Goal: Obtain resource: Obtain resource

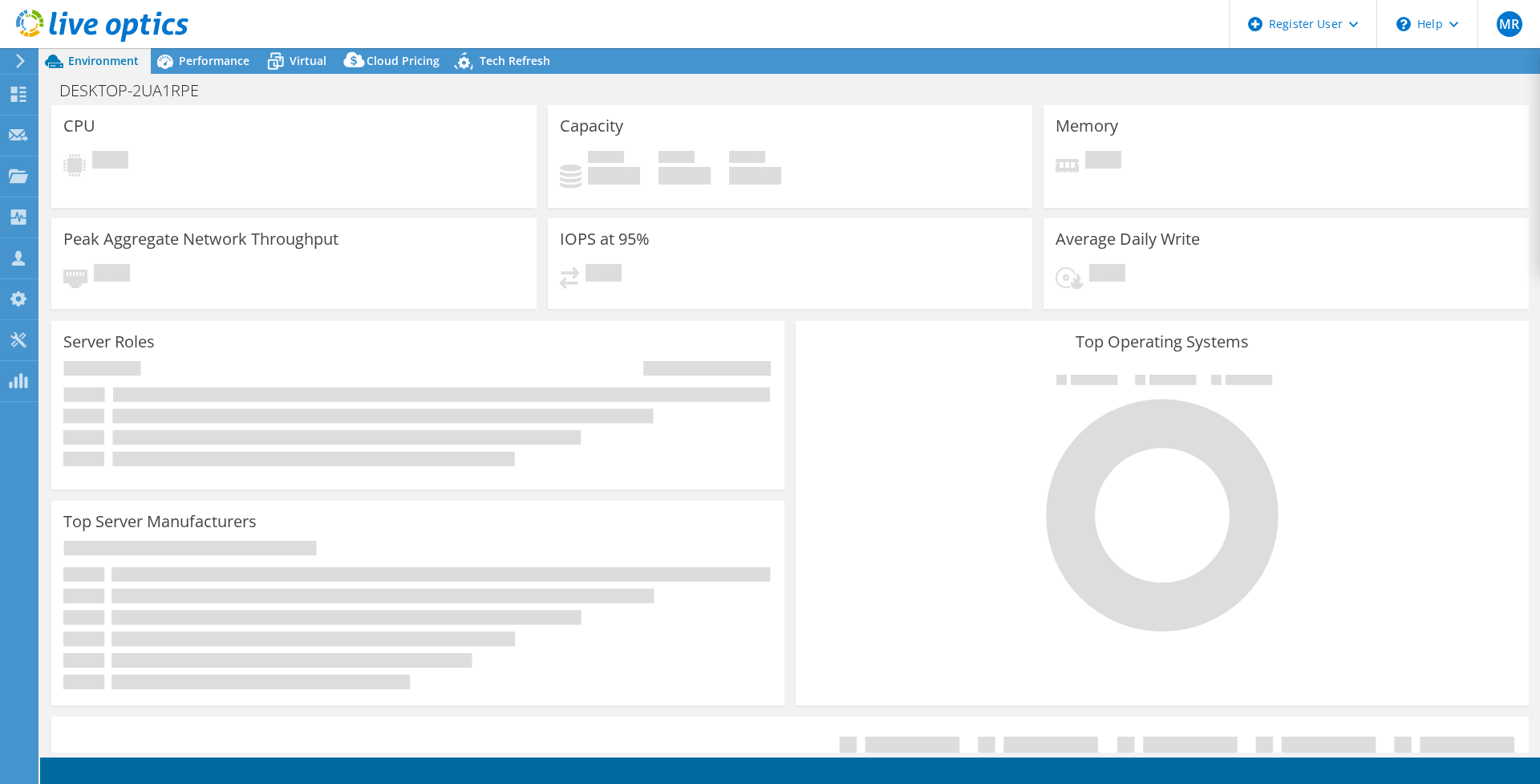
select select
select select "USD"
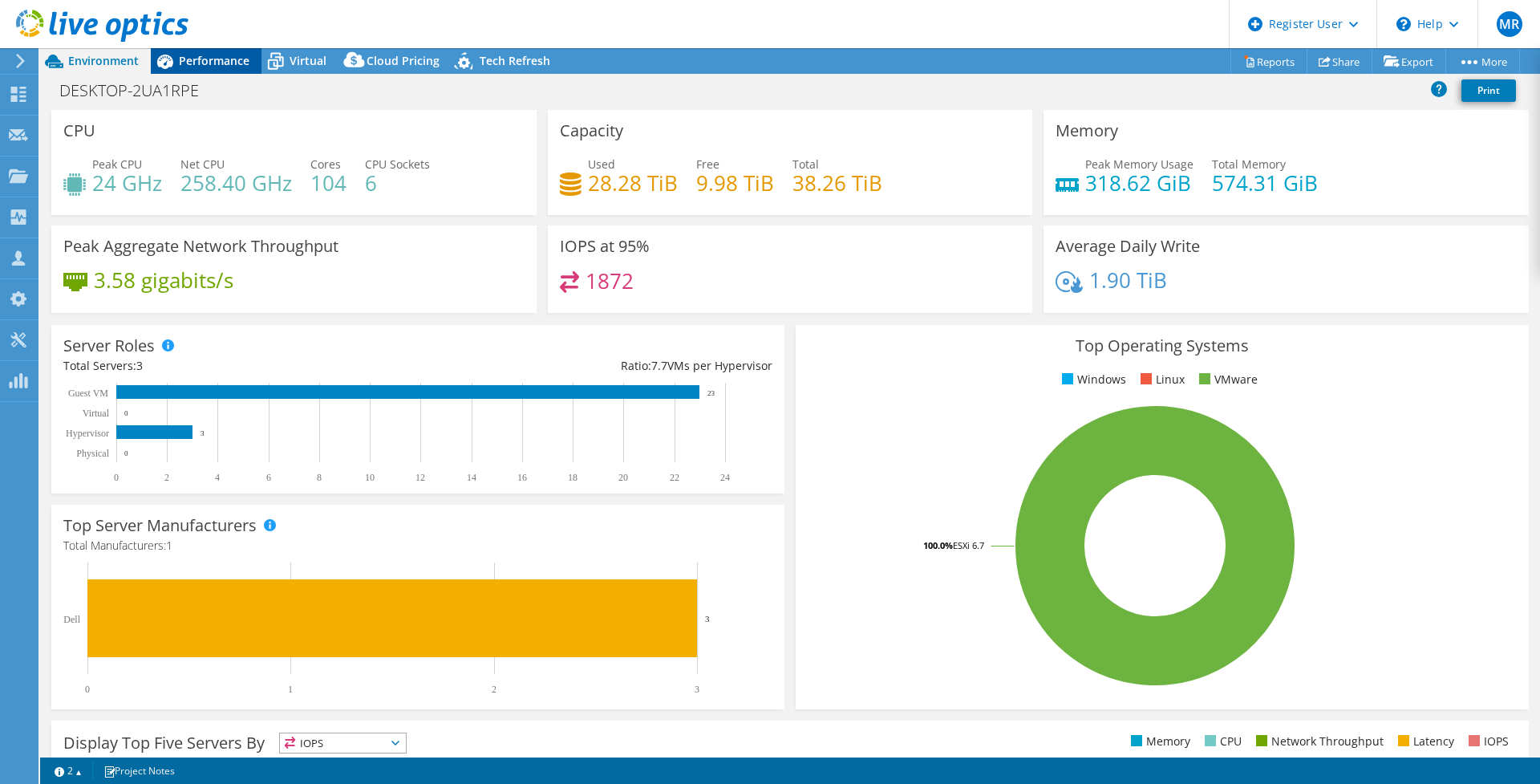
click at [207, 51] on div "Performance" at bounding box center [205, 60] width 110 height 25
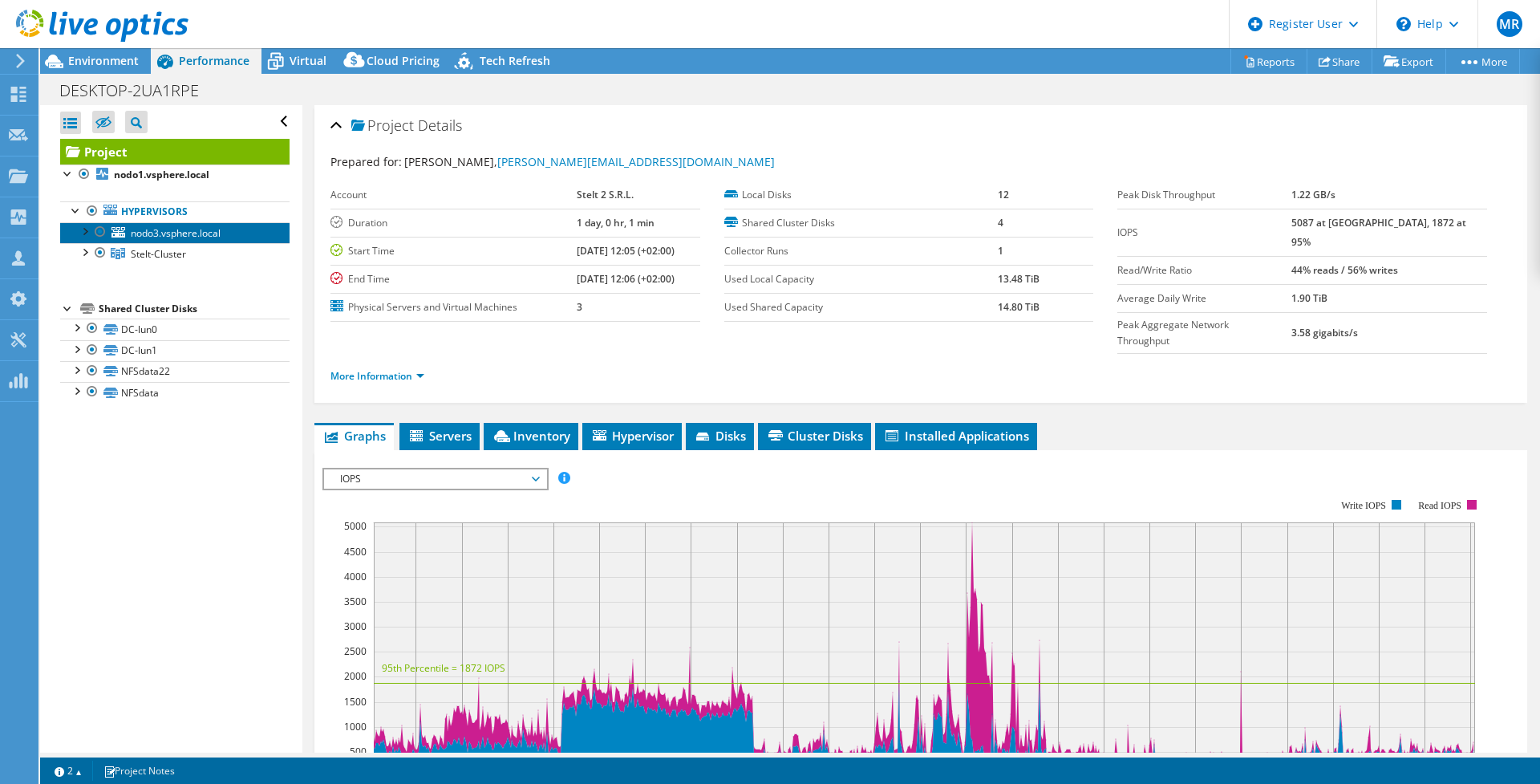
click at [156, 229] on span "nodo3.vsphere.local" at bounding box center [175, 233] width 90 height 13
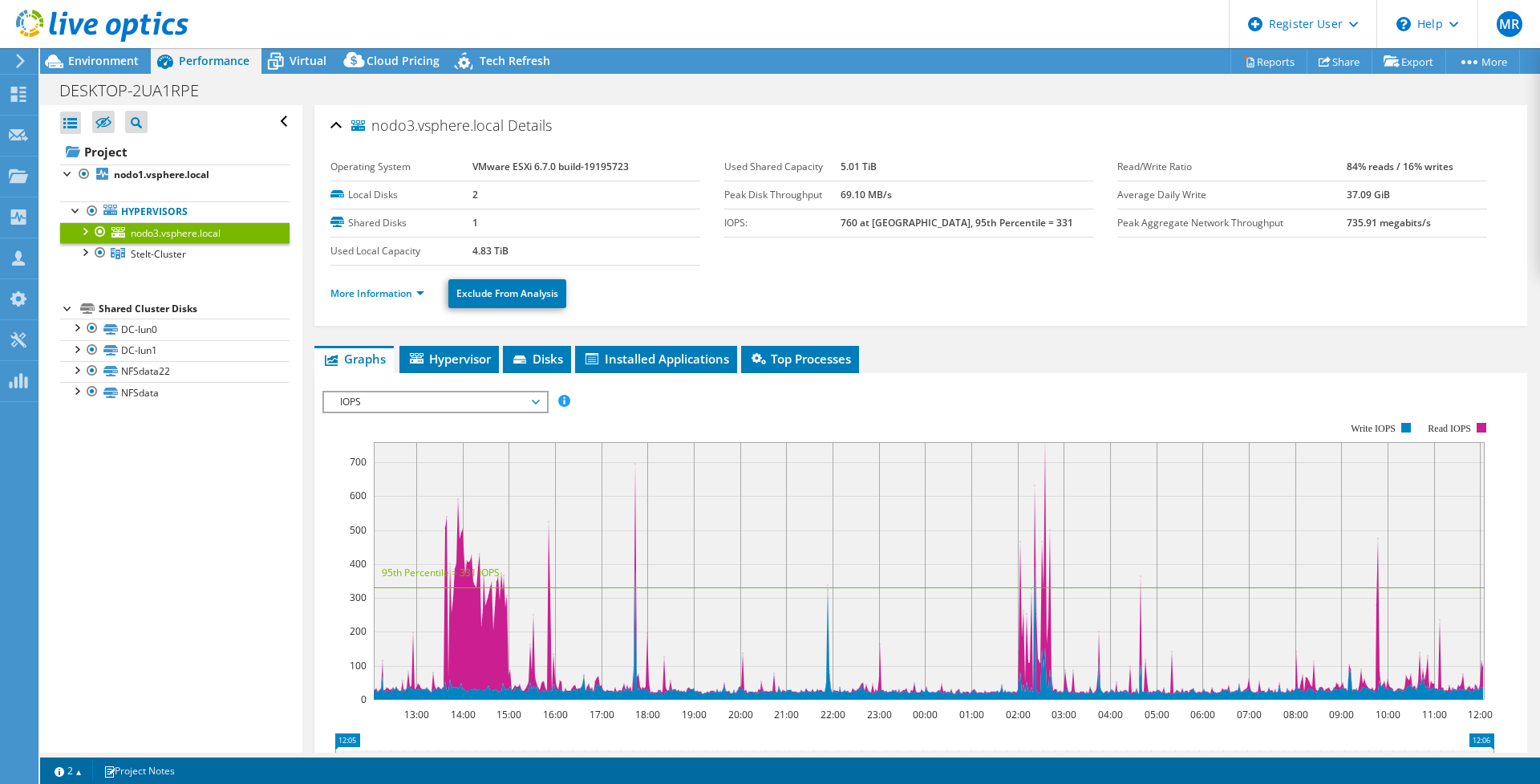
click at [397, 400] on span "IOPS" at bounding box center [434, 401] width 206 height 19
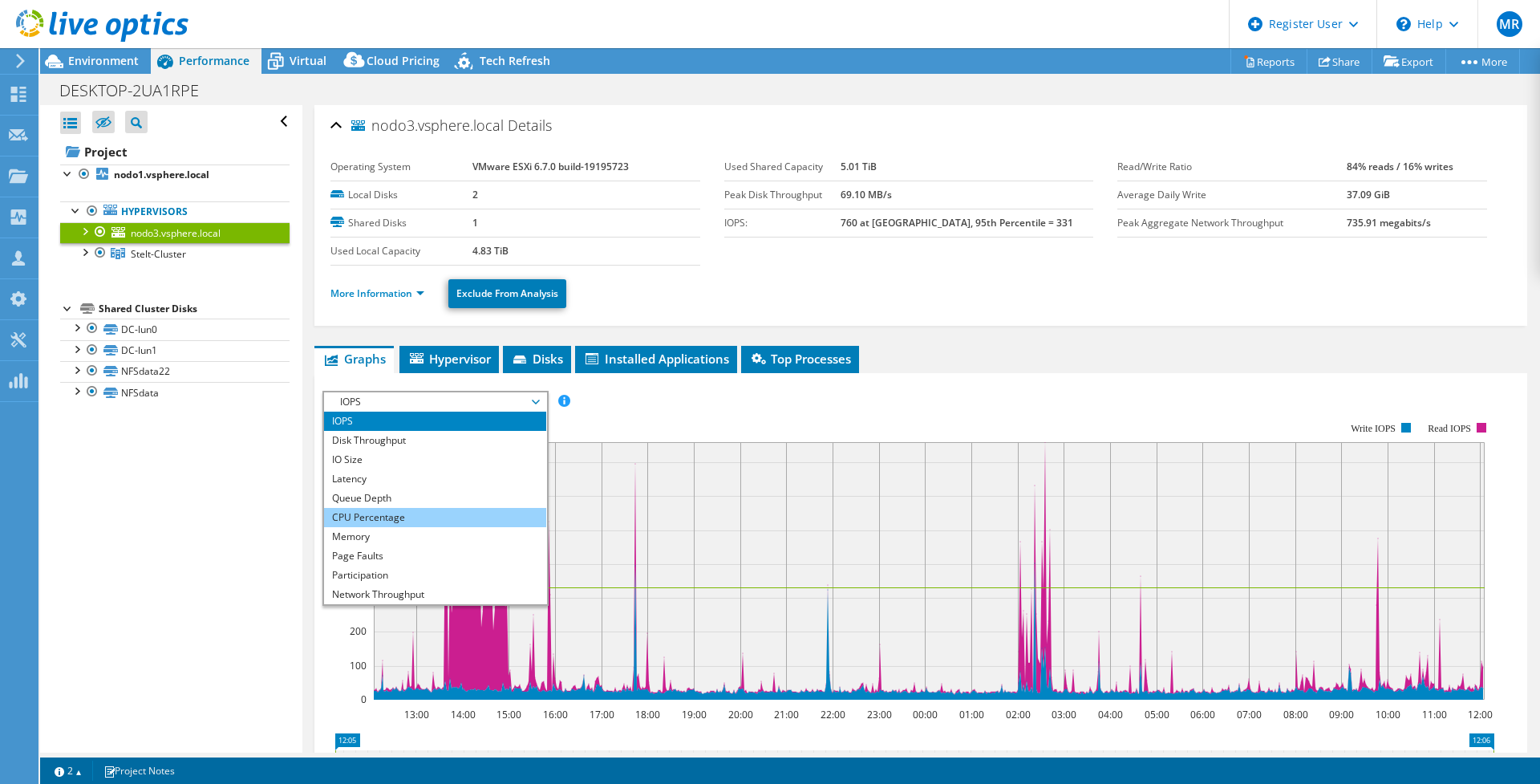
click at [373, 520] on li "CPU Percentage" at bounding box center [435, 517] width 222 height 19
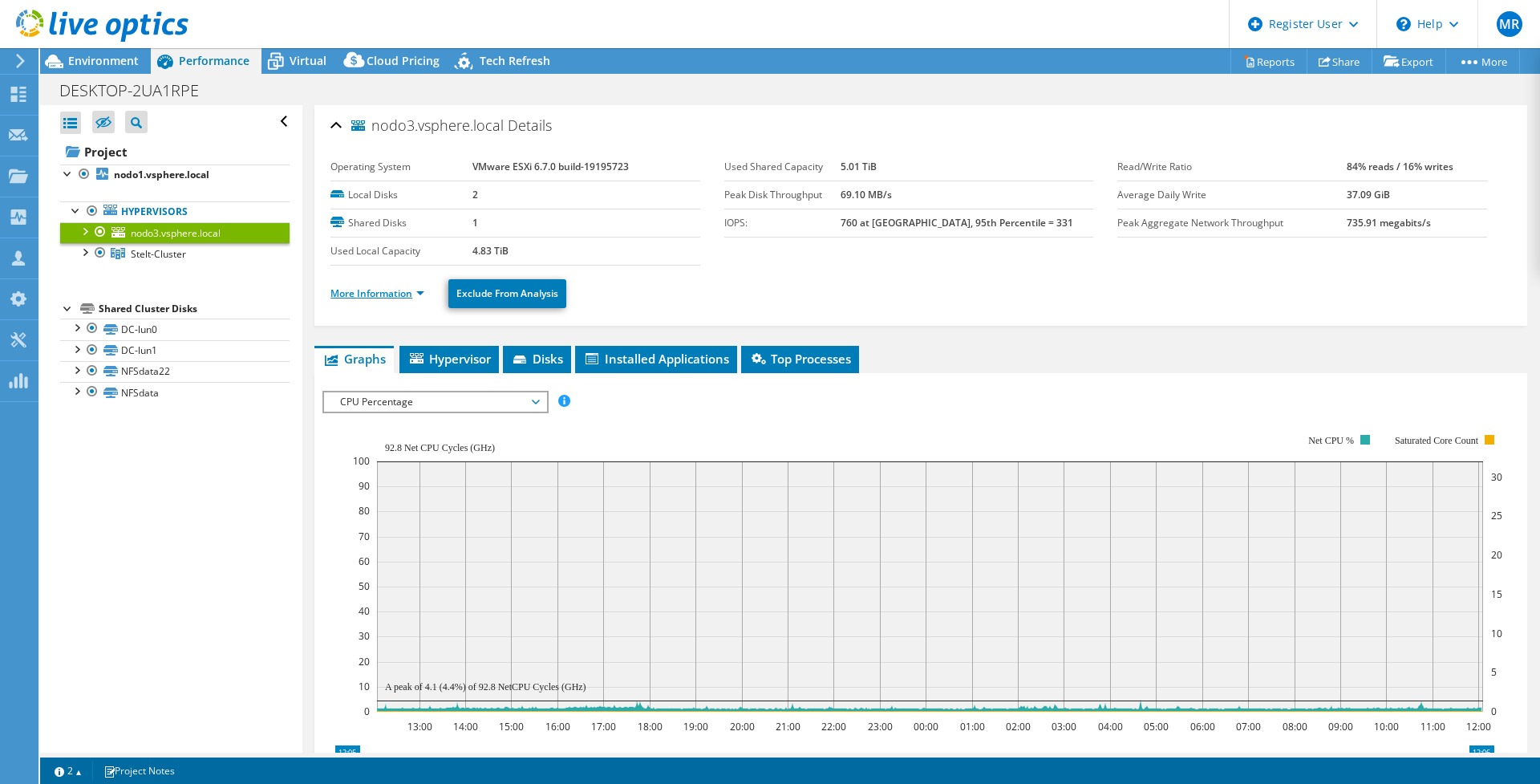
click at [399, 297] on link "More Information" at bounding box center [378, 293] width 94 height 13
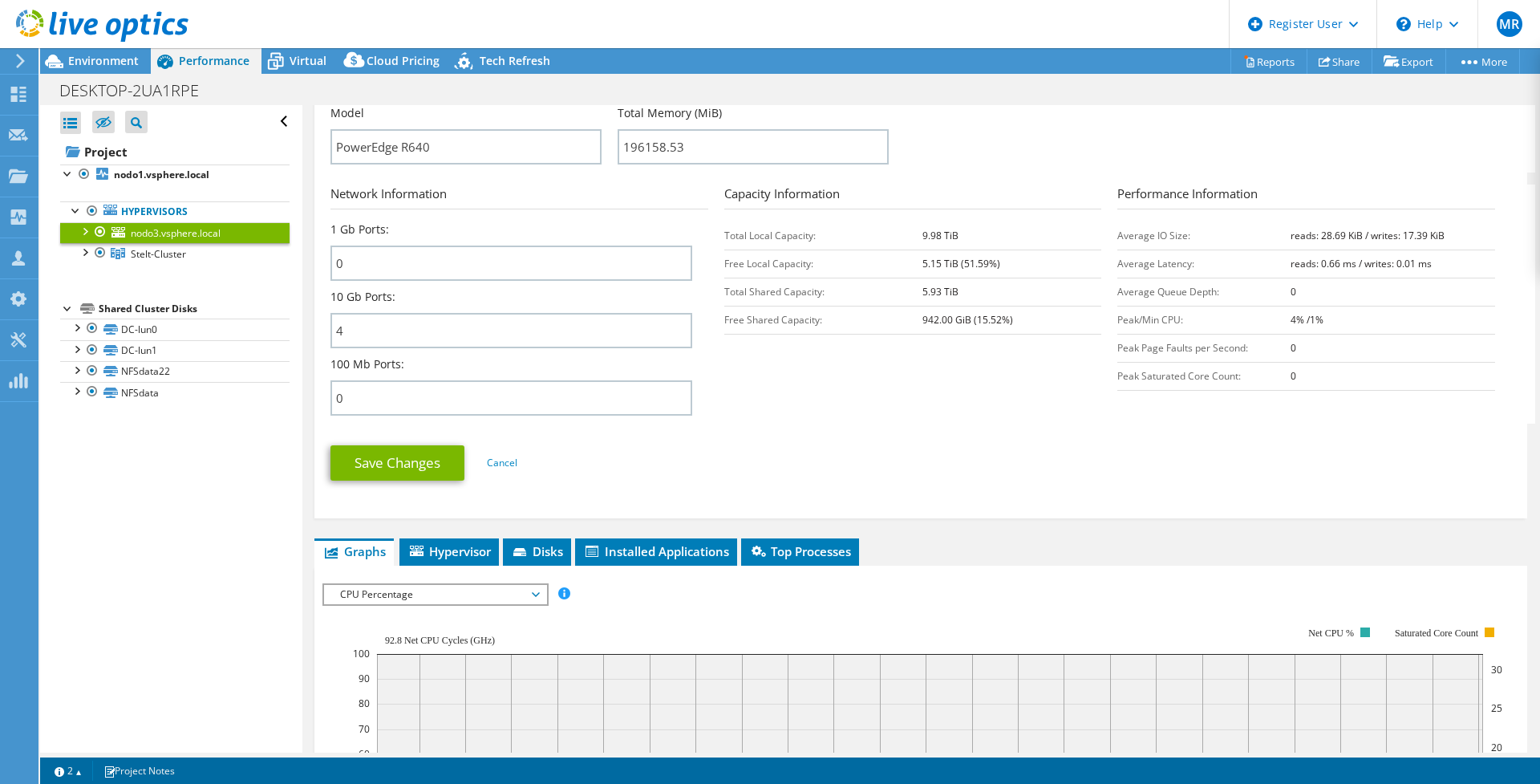
scroll to position [802, 0]
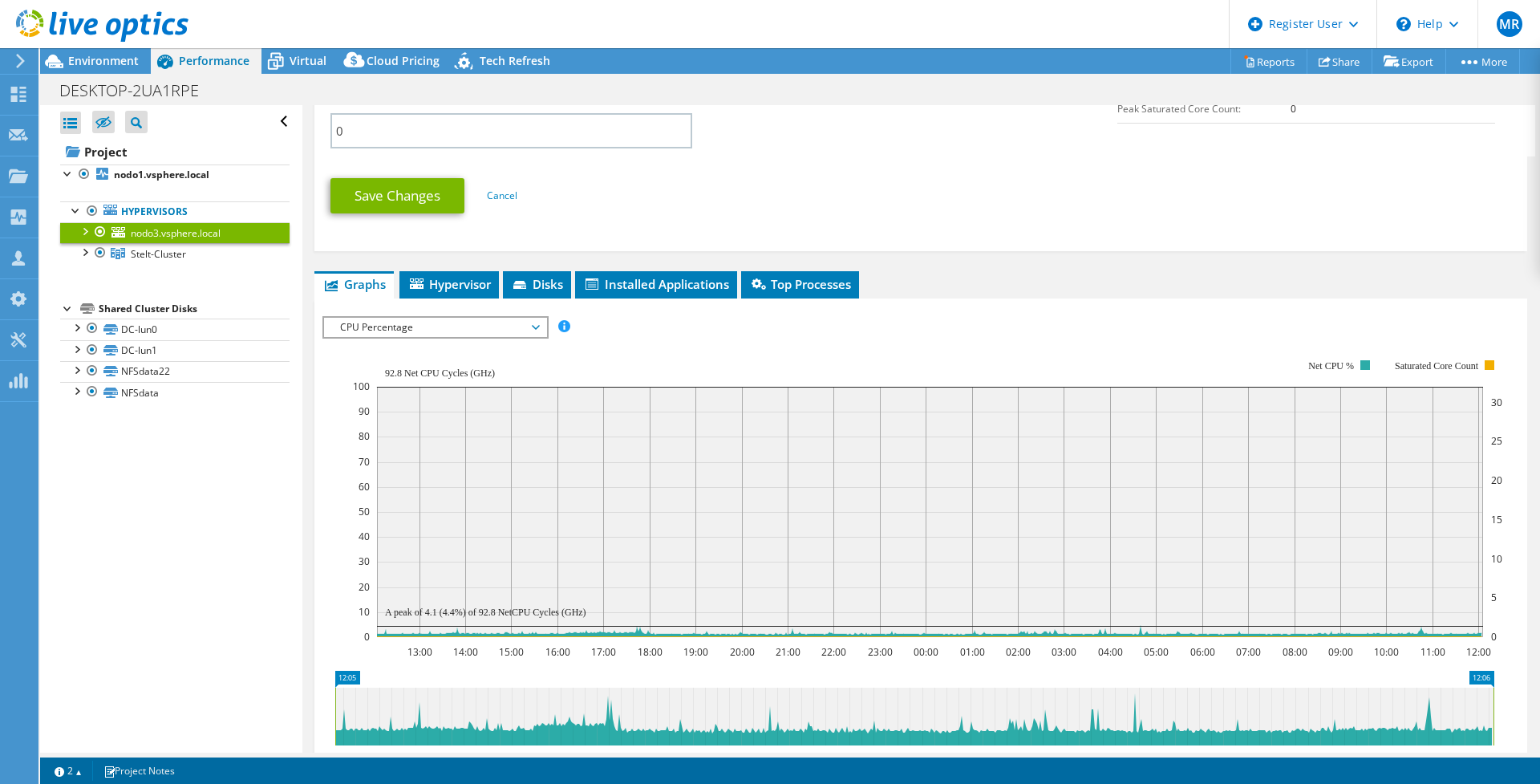
click at [429, 325] on span "CPU Percentage" at bounding box center [434, 327] width 206 height 19
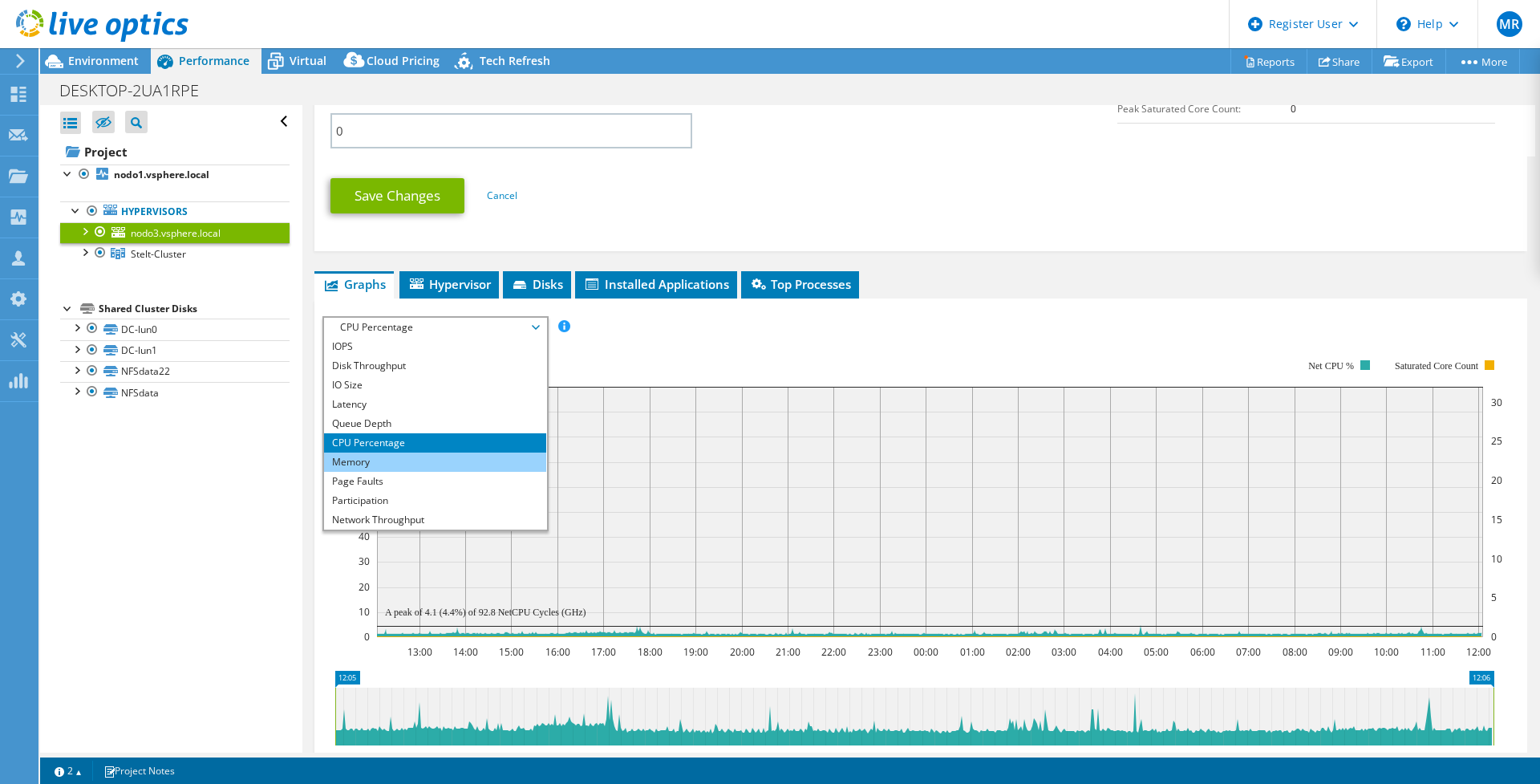
click at [347, 463] on li "Memory" at bounding box center [435, 462] width 222 height 19
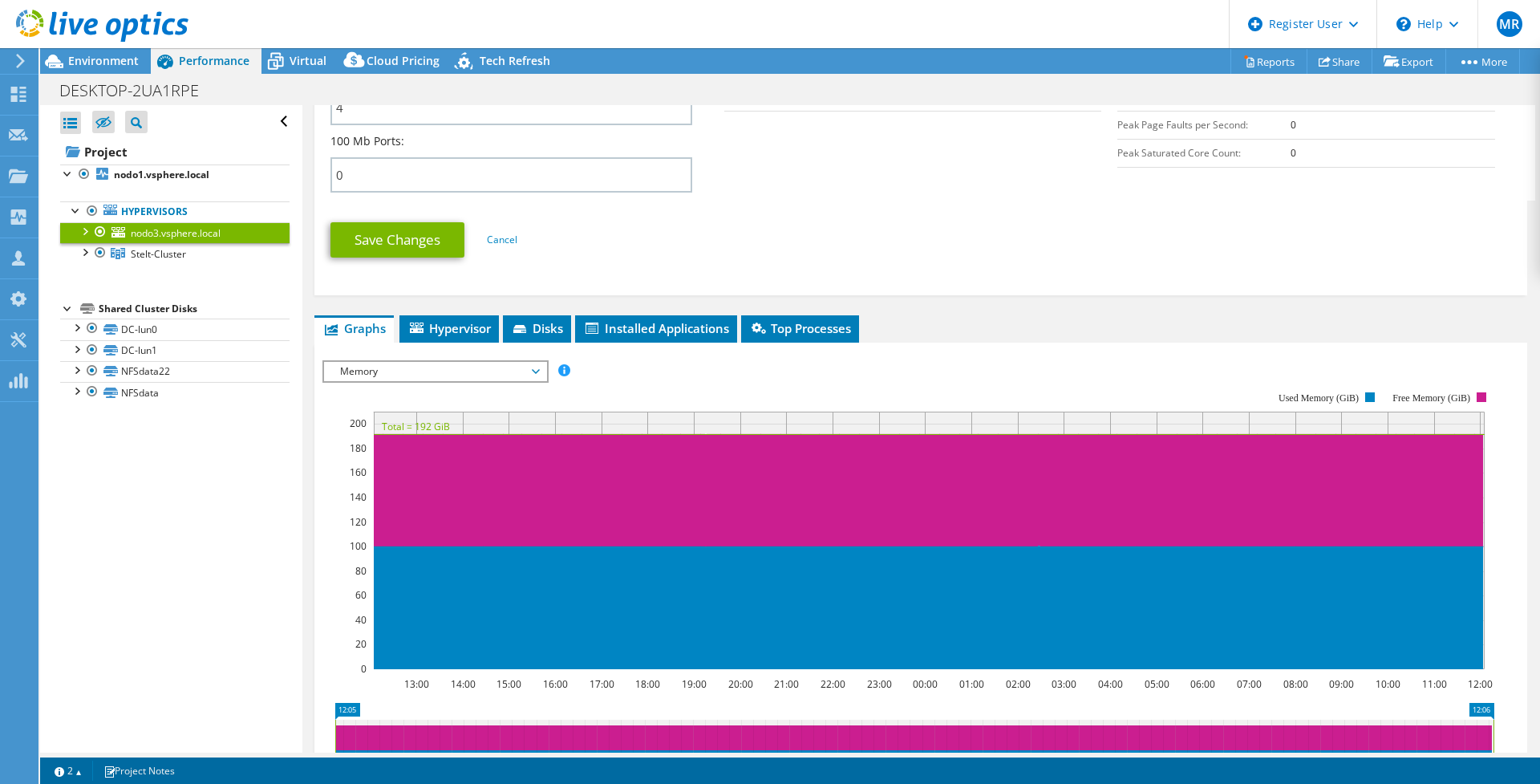
scroll to position [1024, 0]
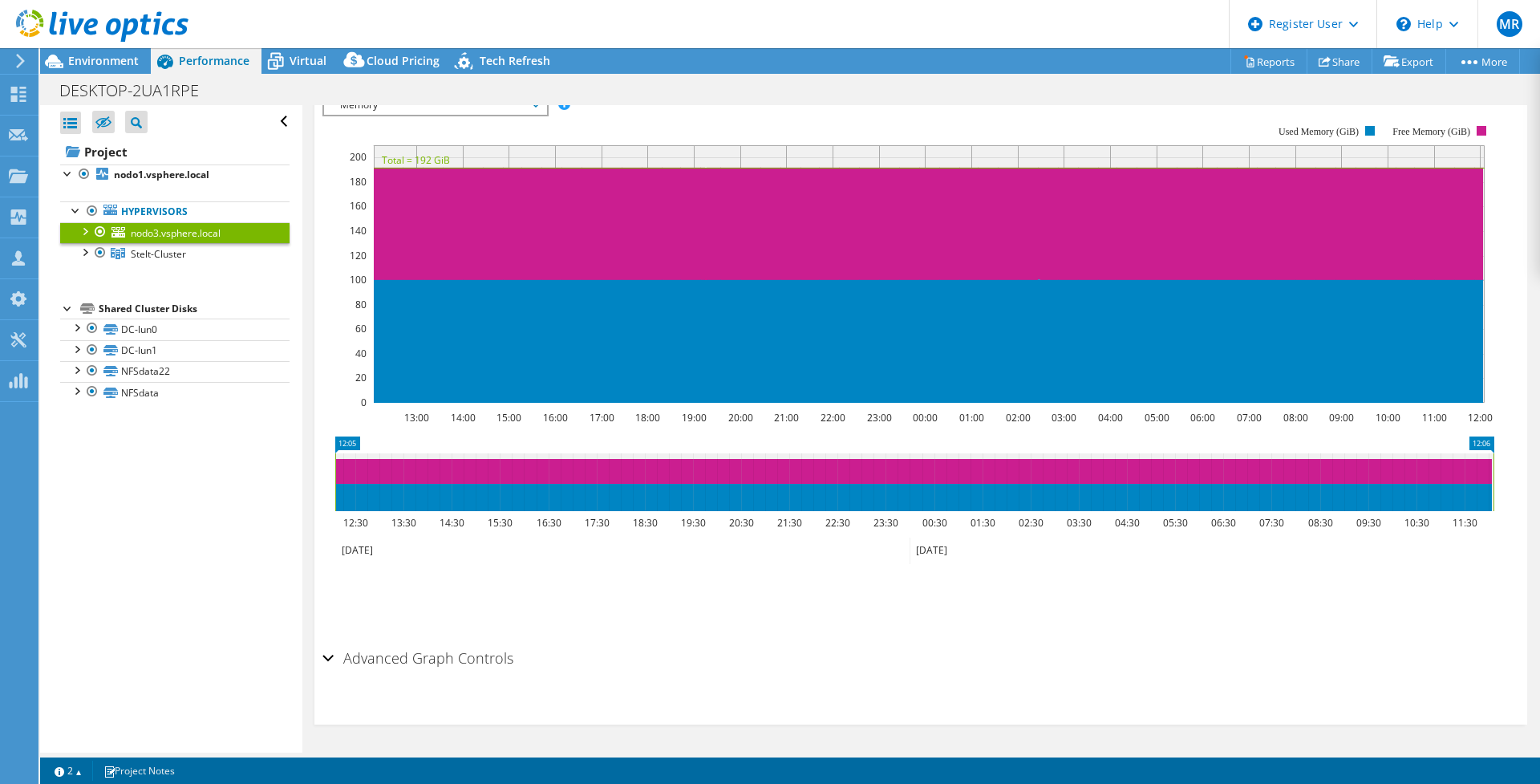
click at [435, 658] on h2 "Advanced Graph Controls" at bounding box center [418, 658] width 191 height 32
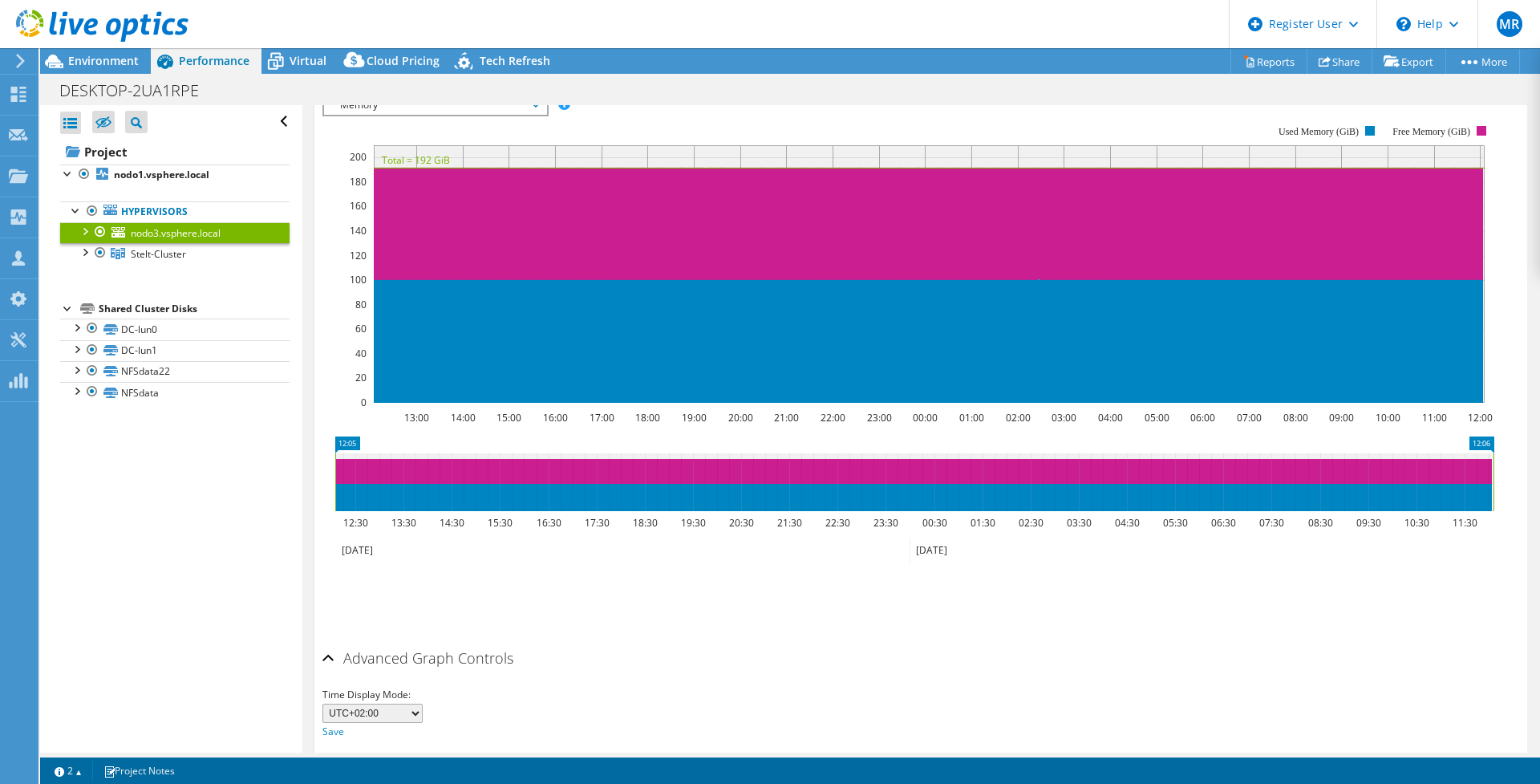
click at [435, 658] on h2 "Advanced Graph Controls" at bounding box center [418, 658] width 191 height 32
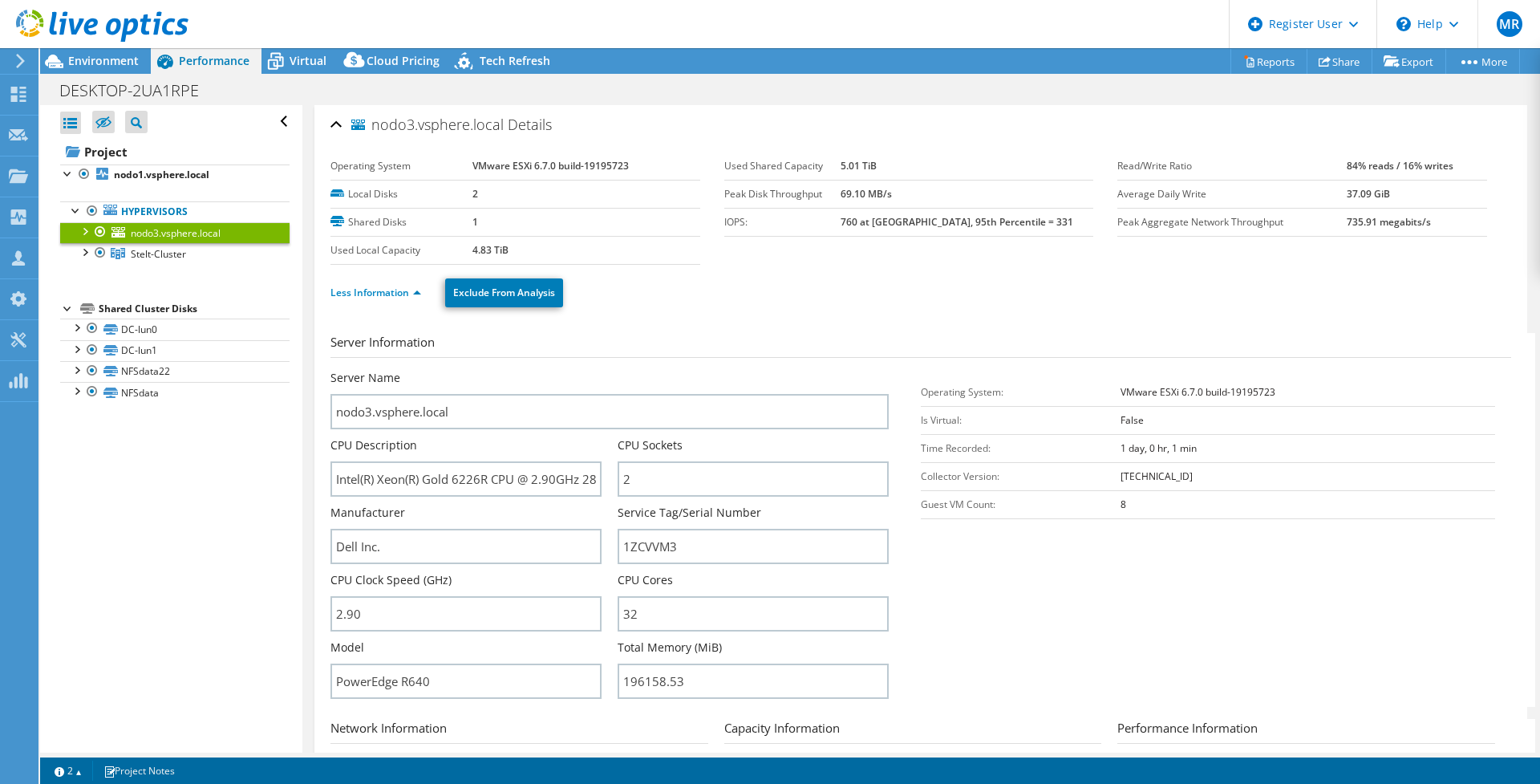
scroll to position [0, 0]
click at [143, 250] on span "Stelt-Cluster" at bounding box center [158, 253] width 56 height 13
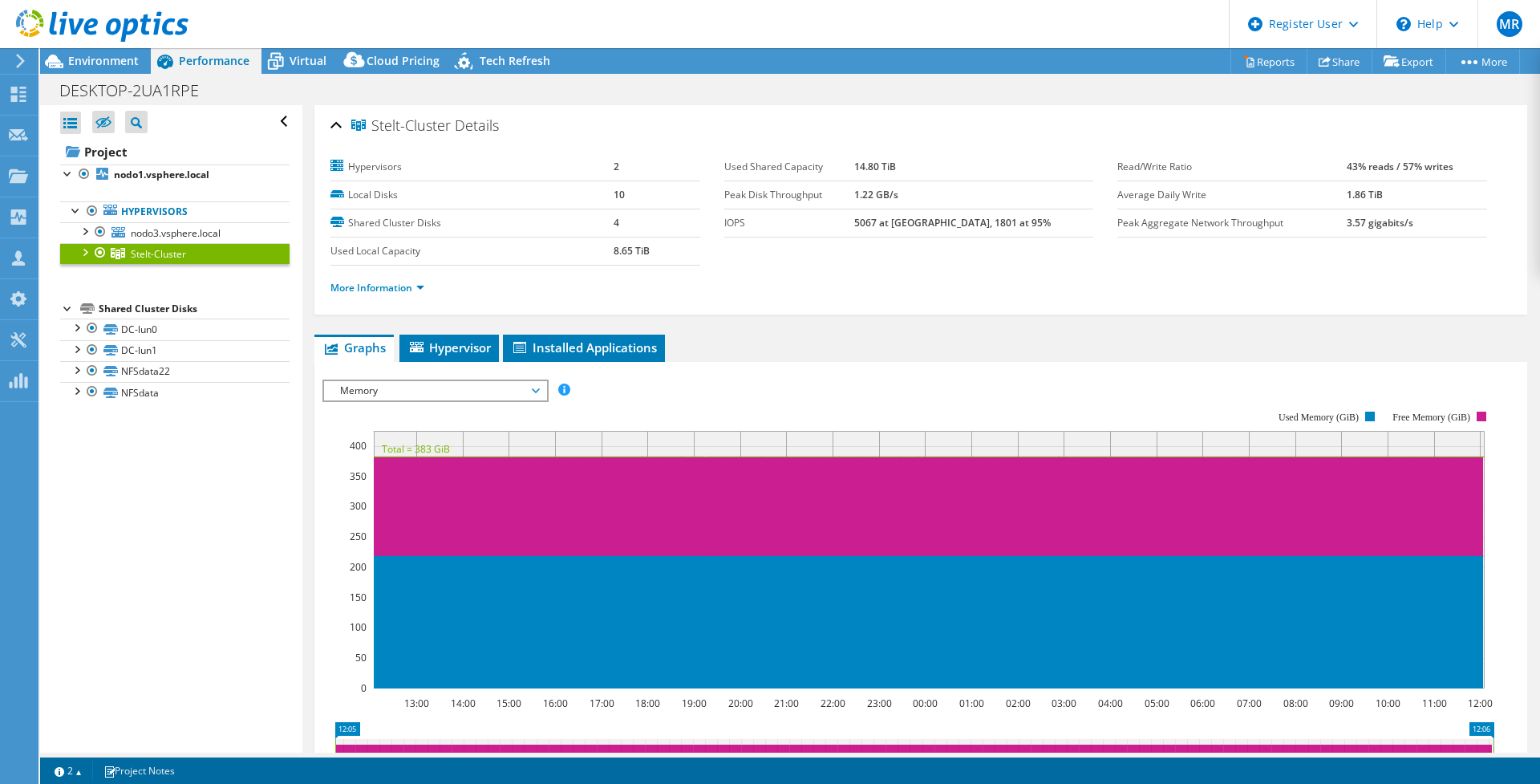
click at [401, 386] on span "Memory" at bounding box center [434, 390] width 206 height 19
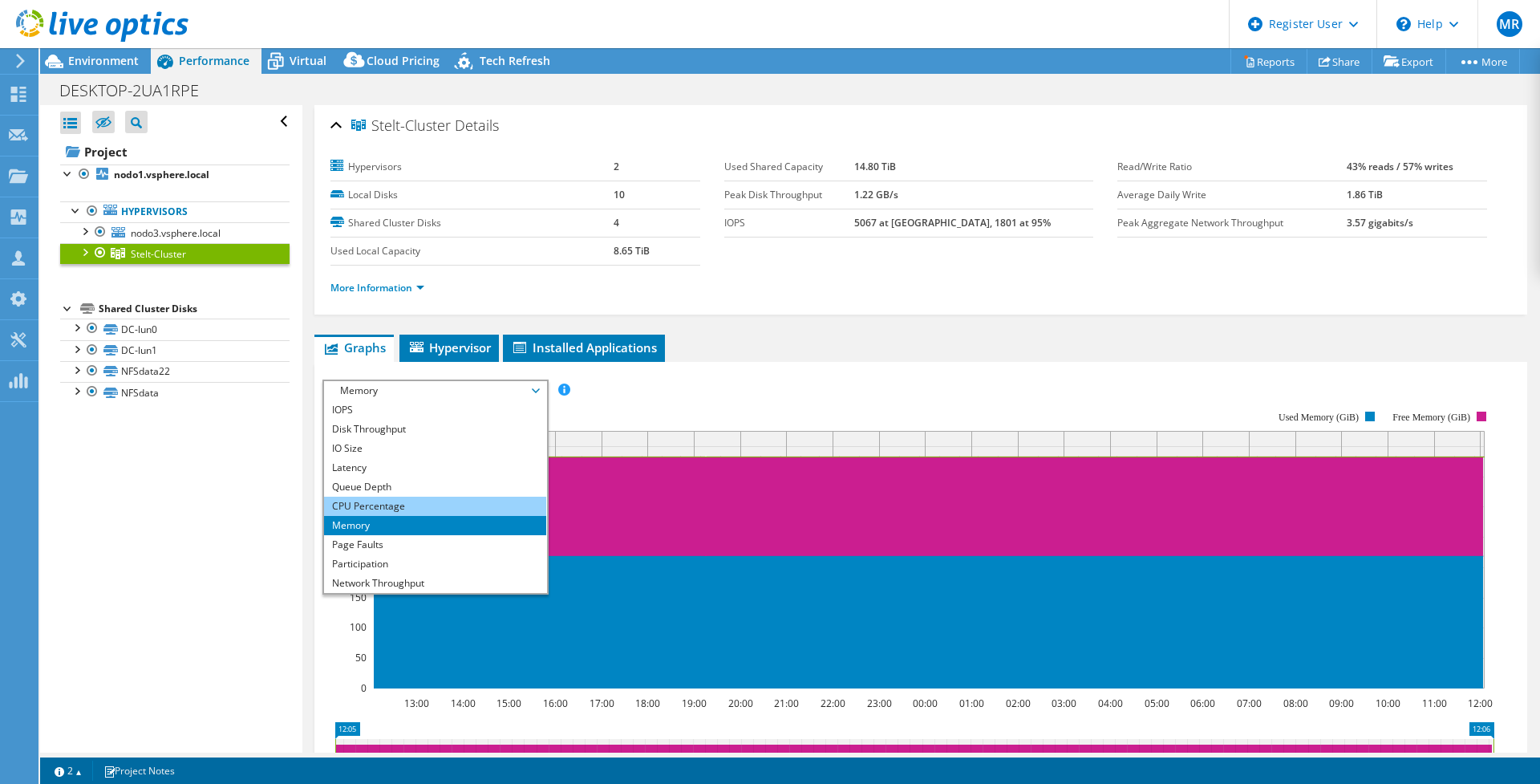
click at [358, 505] on li "CPU Percentage" at bounding box center [435, 506] width 222 height 19
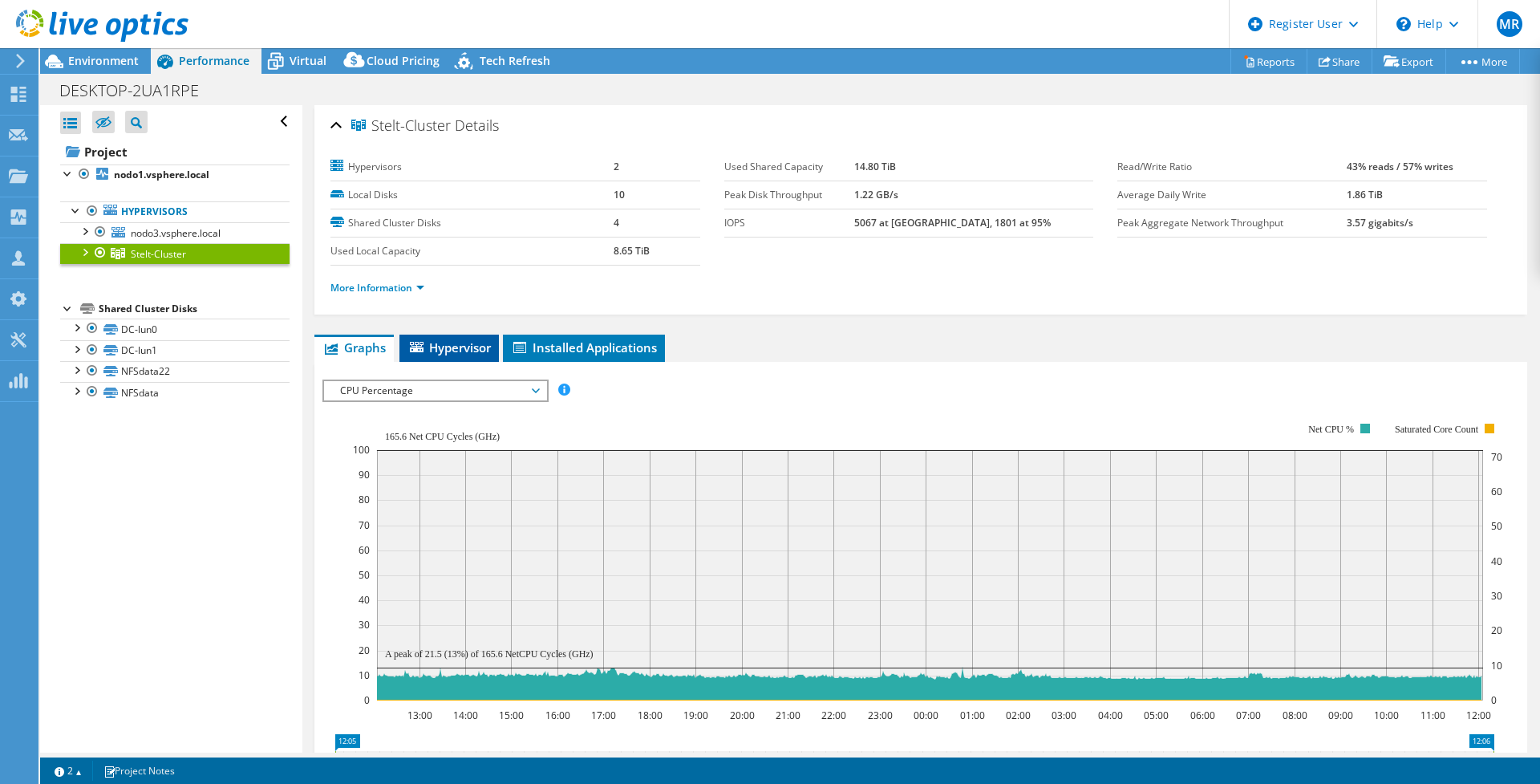
click at [434, 359] on li "Hypervisor" at bounding box center [450, 348] width 100 height 27
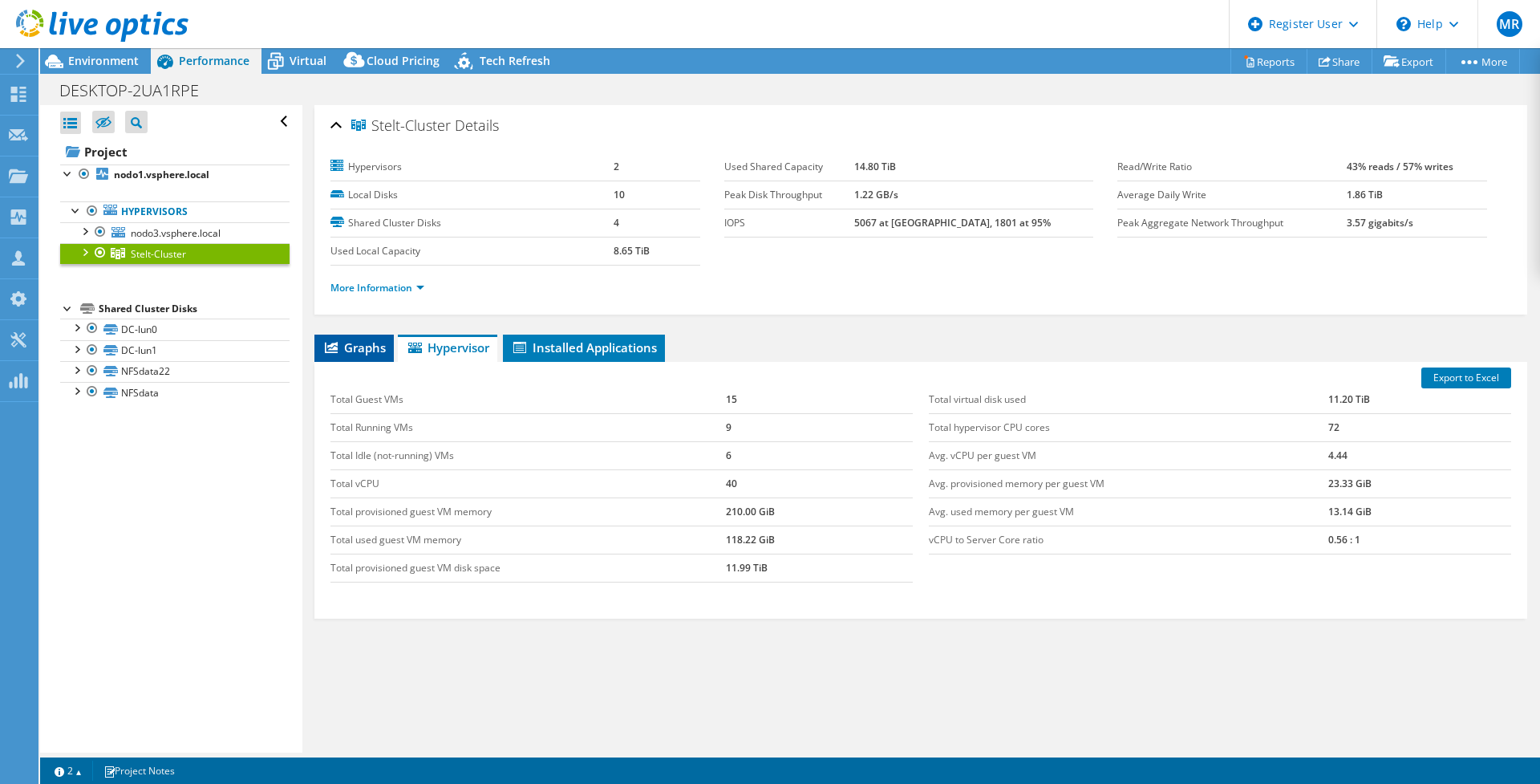
click at [353, 347] on span "Graphs" at bounding box center [353, 347] width 63 height 16
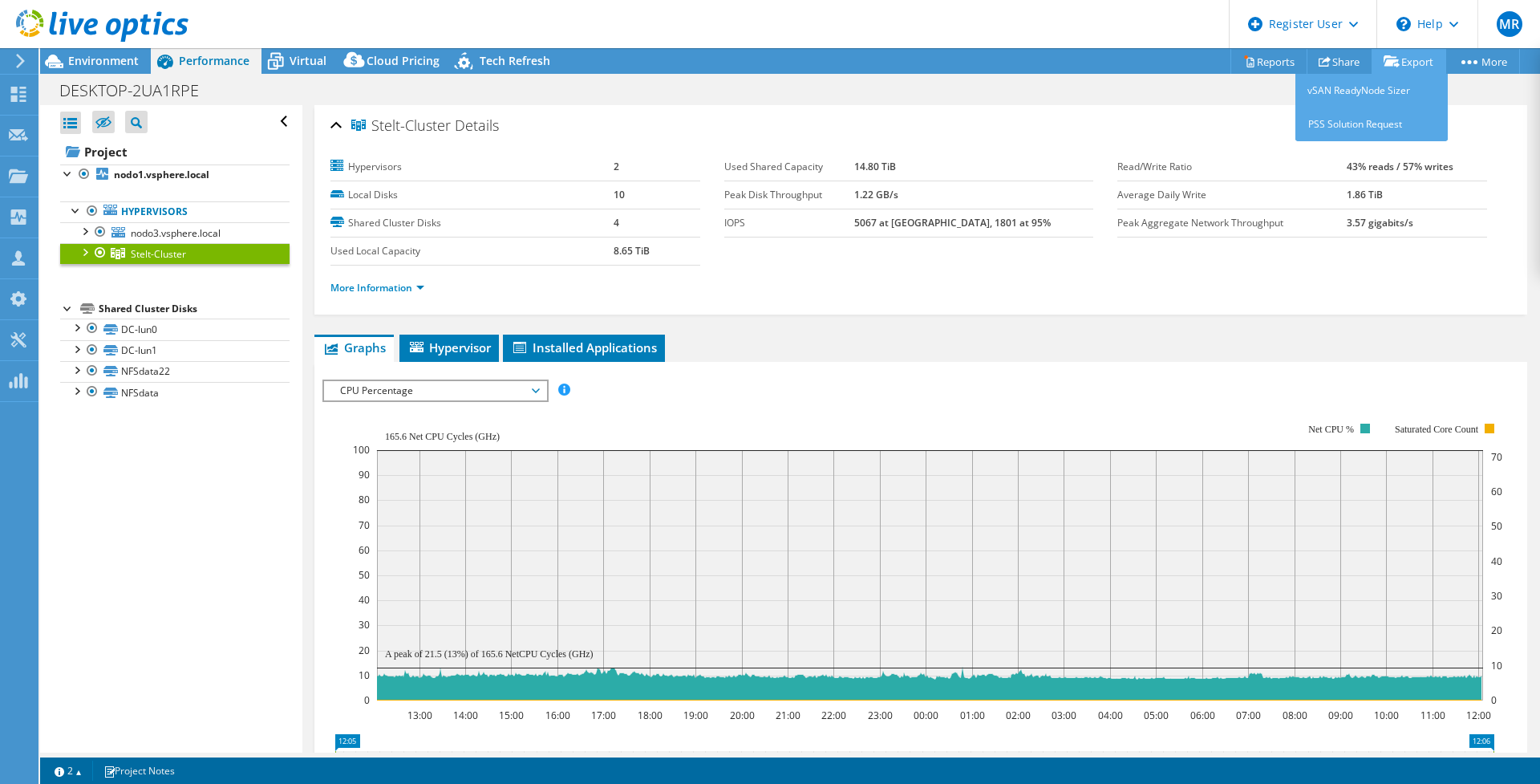
click at [1416, 60] on link "Export" at bounding box center [1409, 61] width 74 height 24
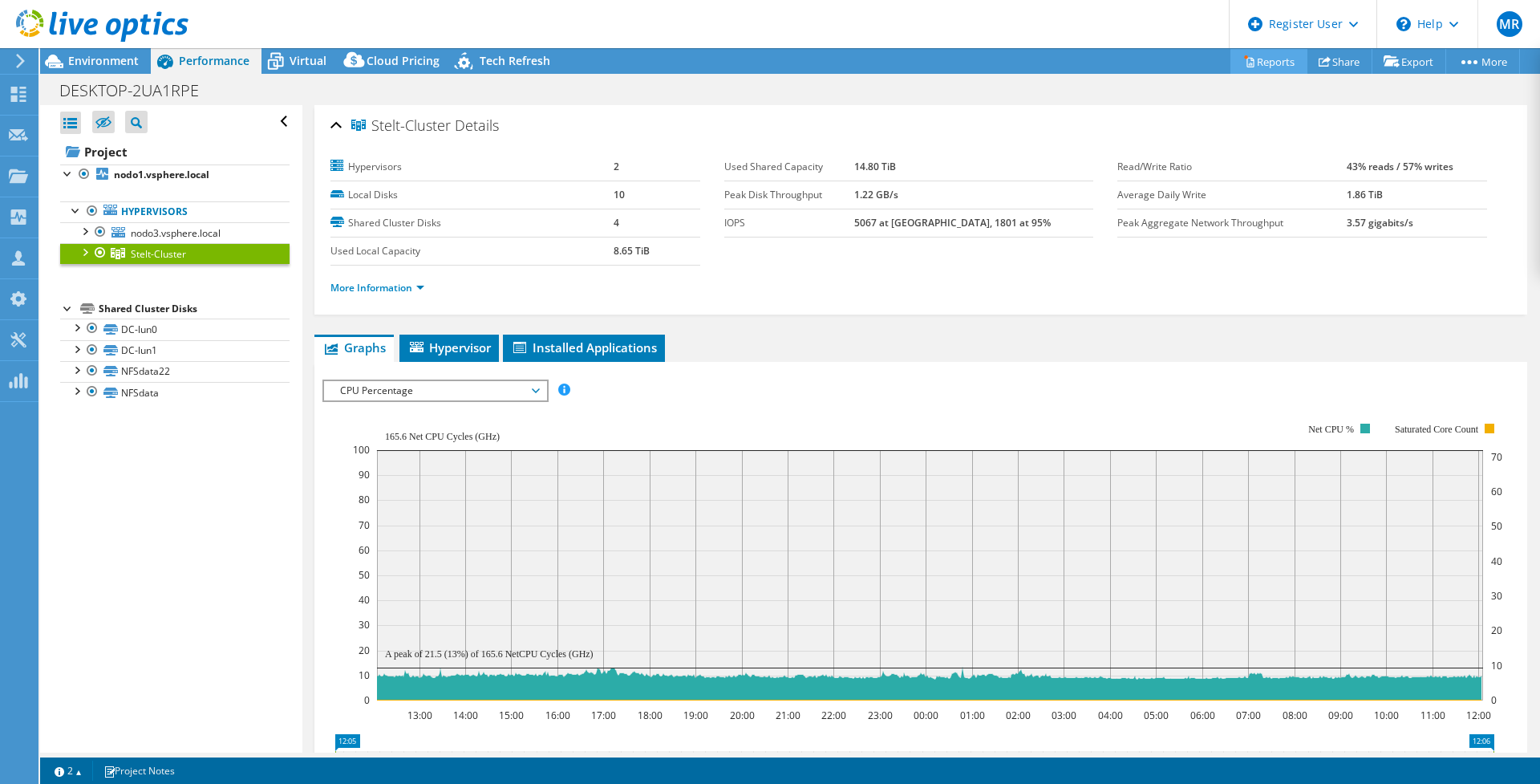
click at [1253, 66] on link "Reports" at bounding box center [1270, 61] width 77 height 24
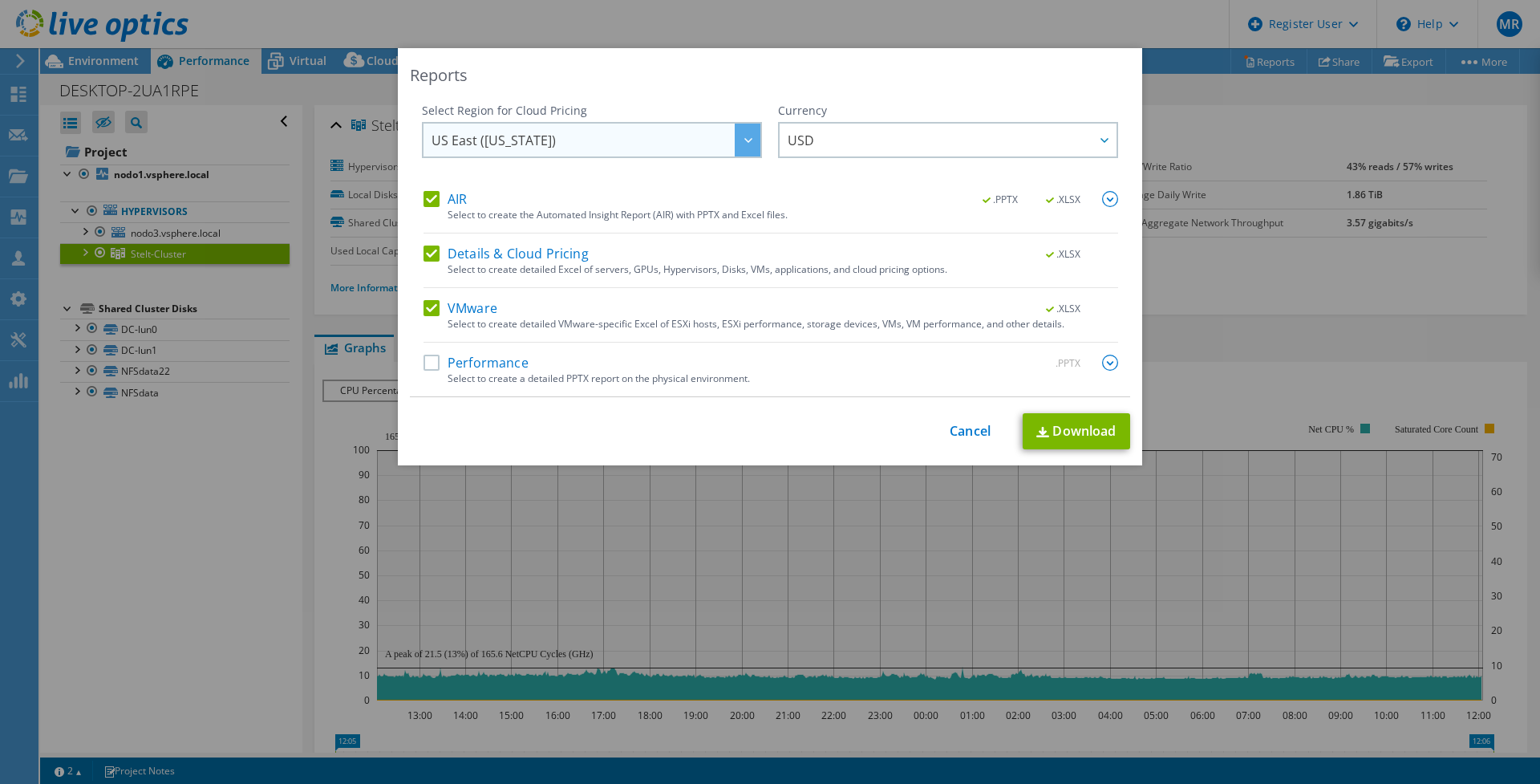
click at [598, 147] on span "US East ([US_STATE])" at bounding box center [596, 139] width 329 height 33
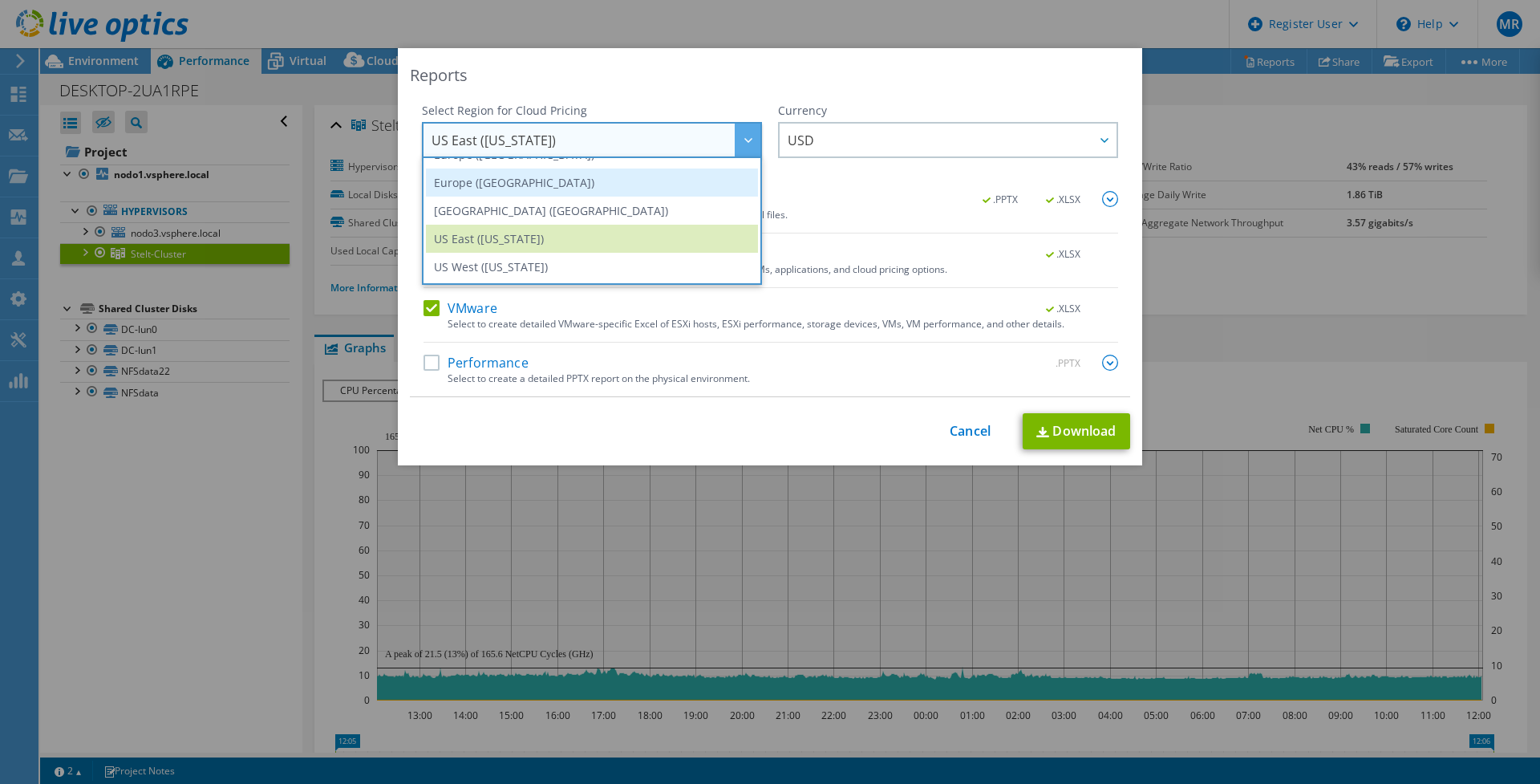
scroll to position [91, 0]
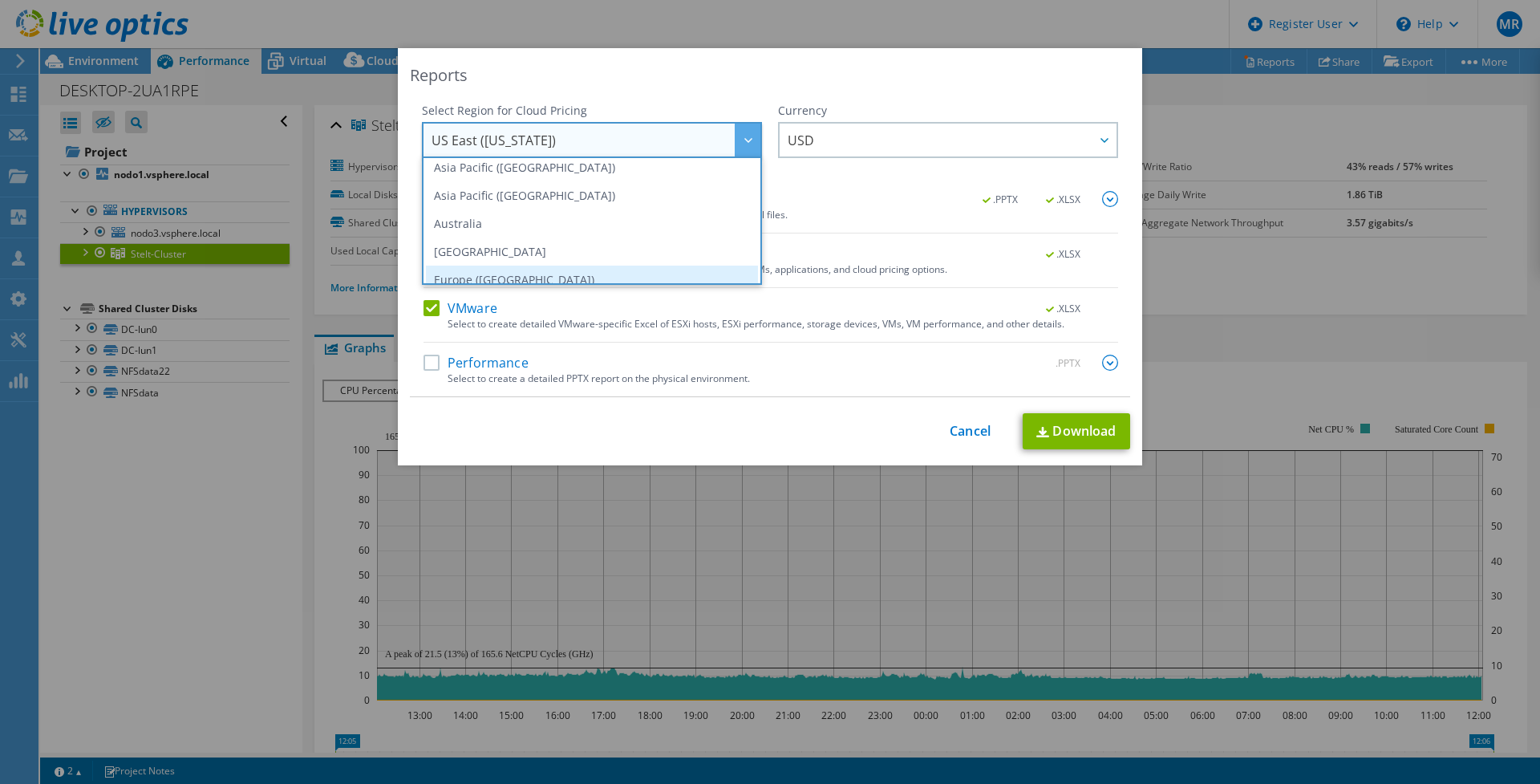
click at [607, 271] on li "Europe ([GEOGRAPHIC_DATA])" at bounding box center [592, 280] width 332 height 28
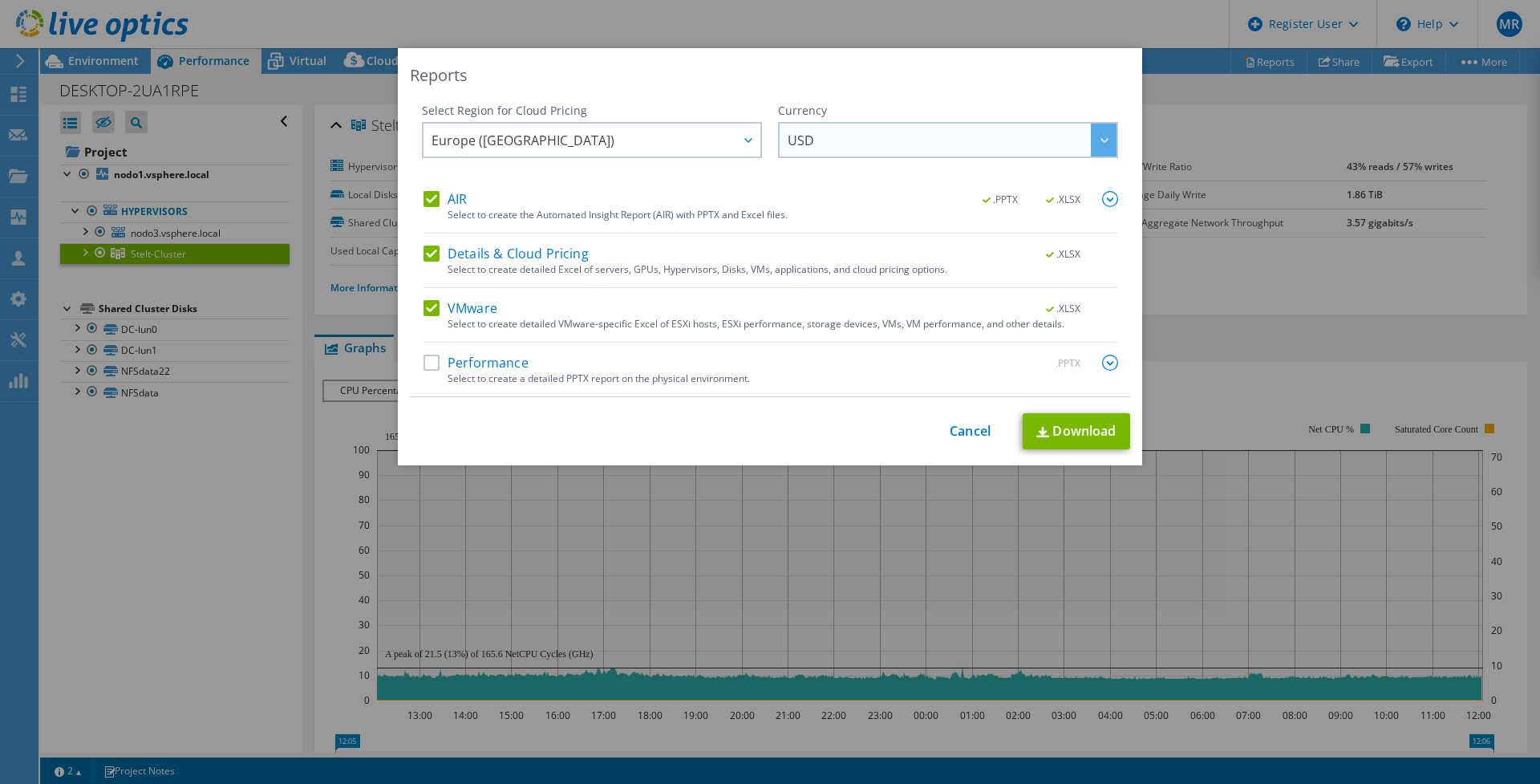
click at [792, 142] on span "USD" at bounding box center [801, 144] width 26 height 24
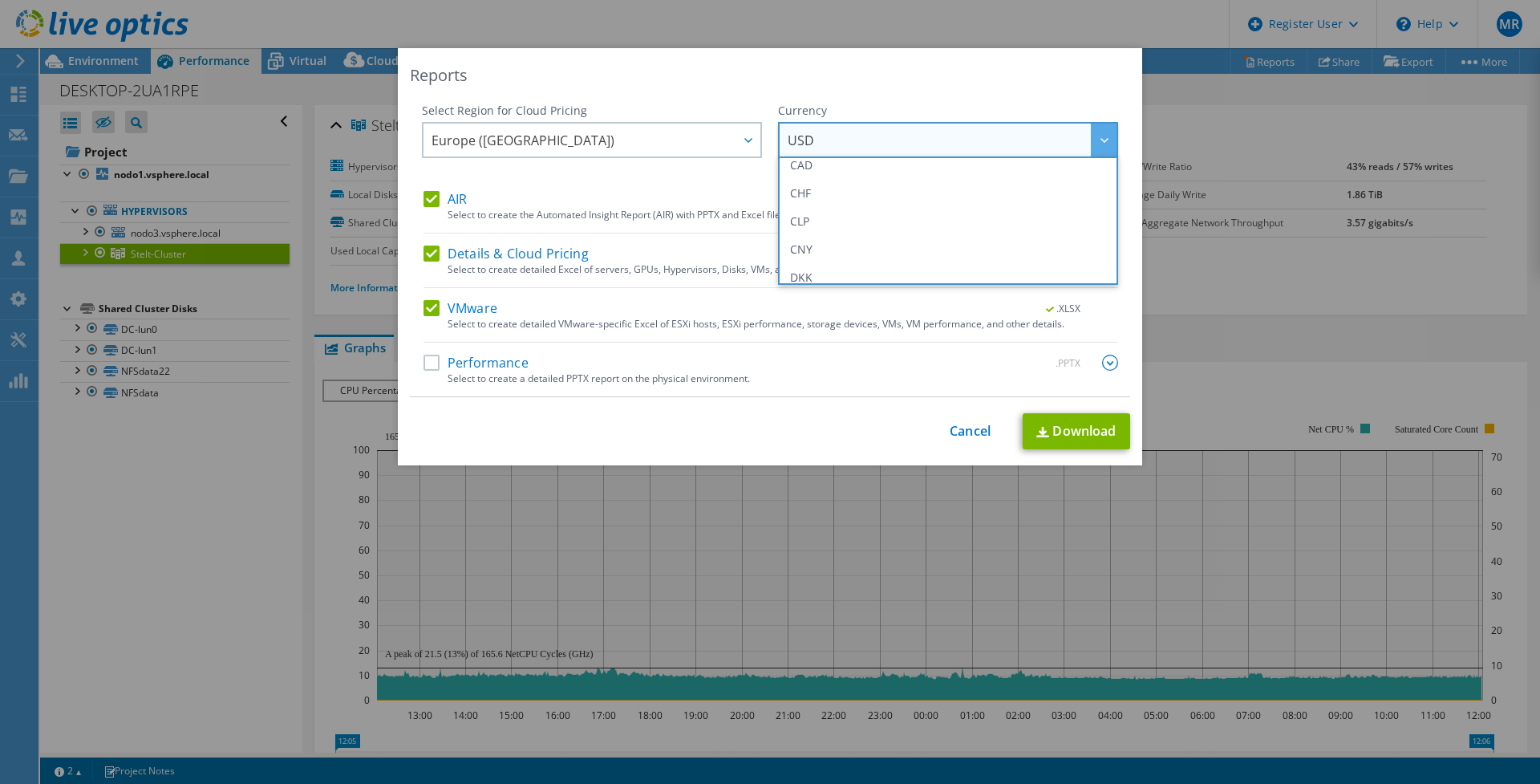
scroll to position [125, 0]
click at [811, 278] on li "EUR" at bounding box center [948, 274] width 332 height 28
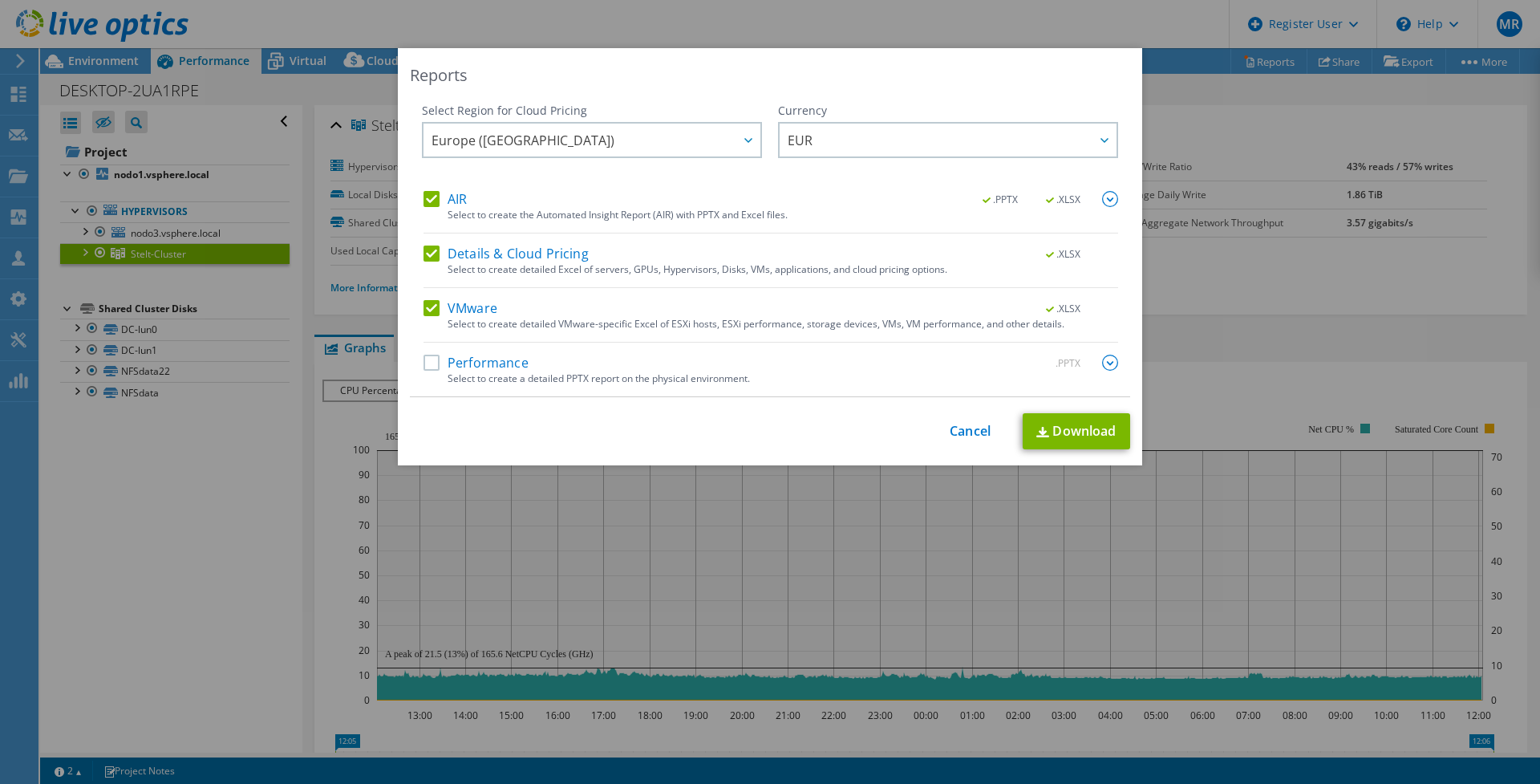
click at [429, 369] on label "Performance" at bounding box center [476, 362] width 106 height 16
click at [0, 0] on input "Performance" at bounding box center [0, 0] width 0 height 0
click at [1043, 422] on link "Download" at bounding box center [1076, 431] width 107 height 36
click at [227, 520] on div "Reports Select Region for Cloud Pricing Asia Pacific ([GEOGRAPHIC_DATA]) [GEOGR…" at bounding box center [770, 392] width 1540 height 688
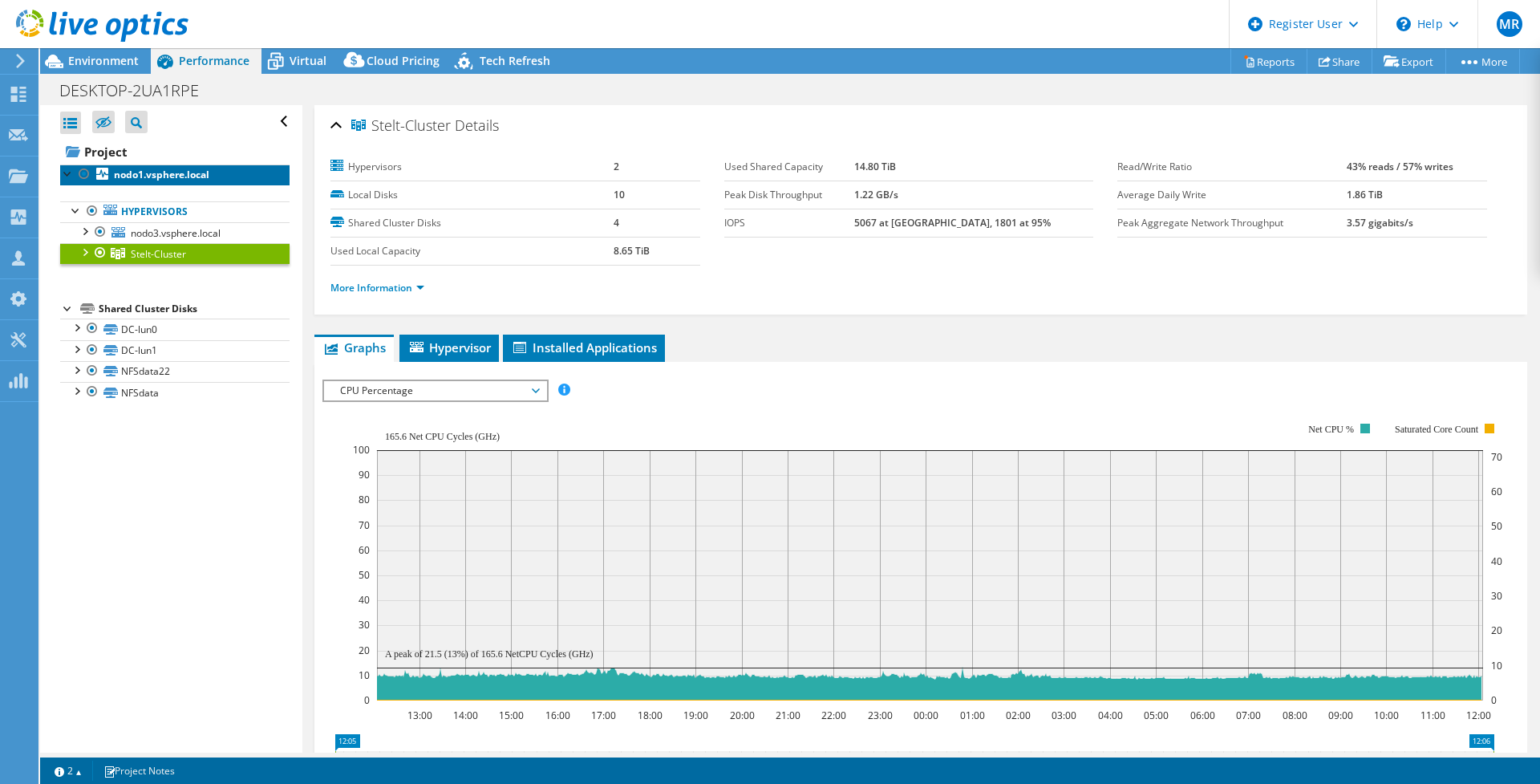
click at [154, 175] on b "nodo1.vsphere.local" at bounding box center [161, 174] width 95 height 13
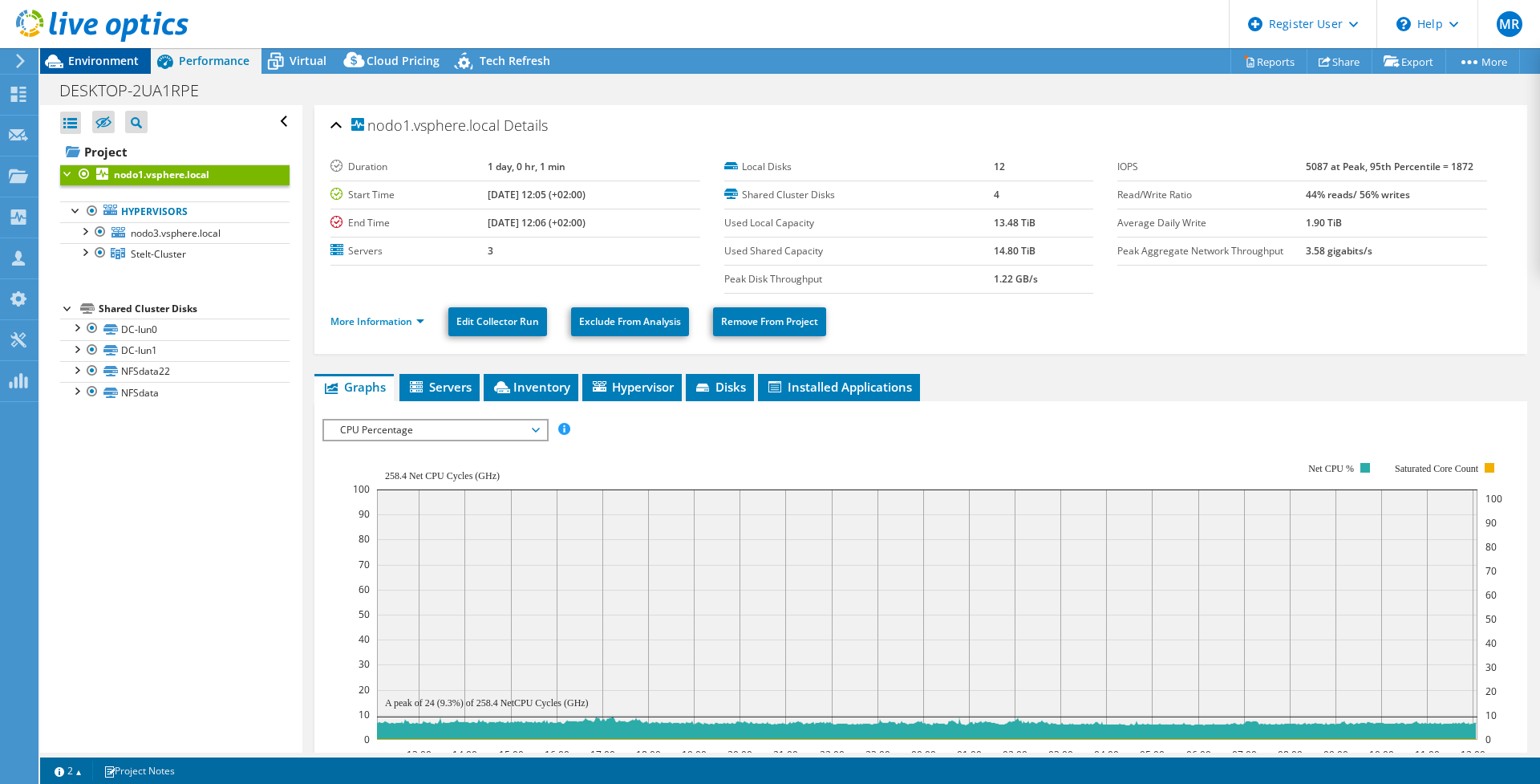
click at [116, 60] on span "Environment" at bounding box center [103, 60] width 71 height 15
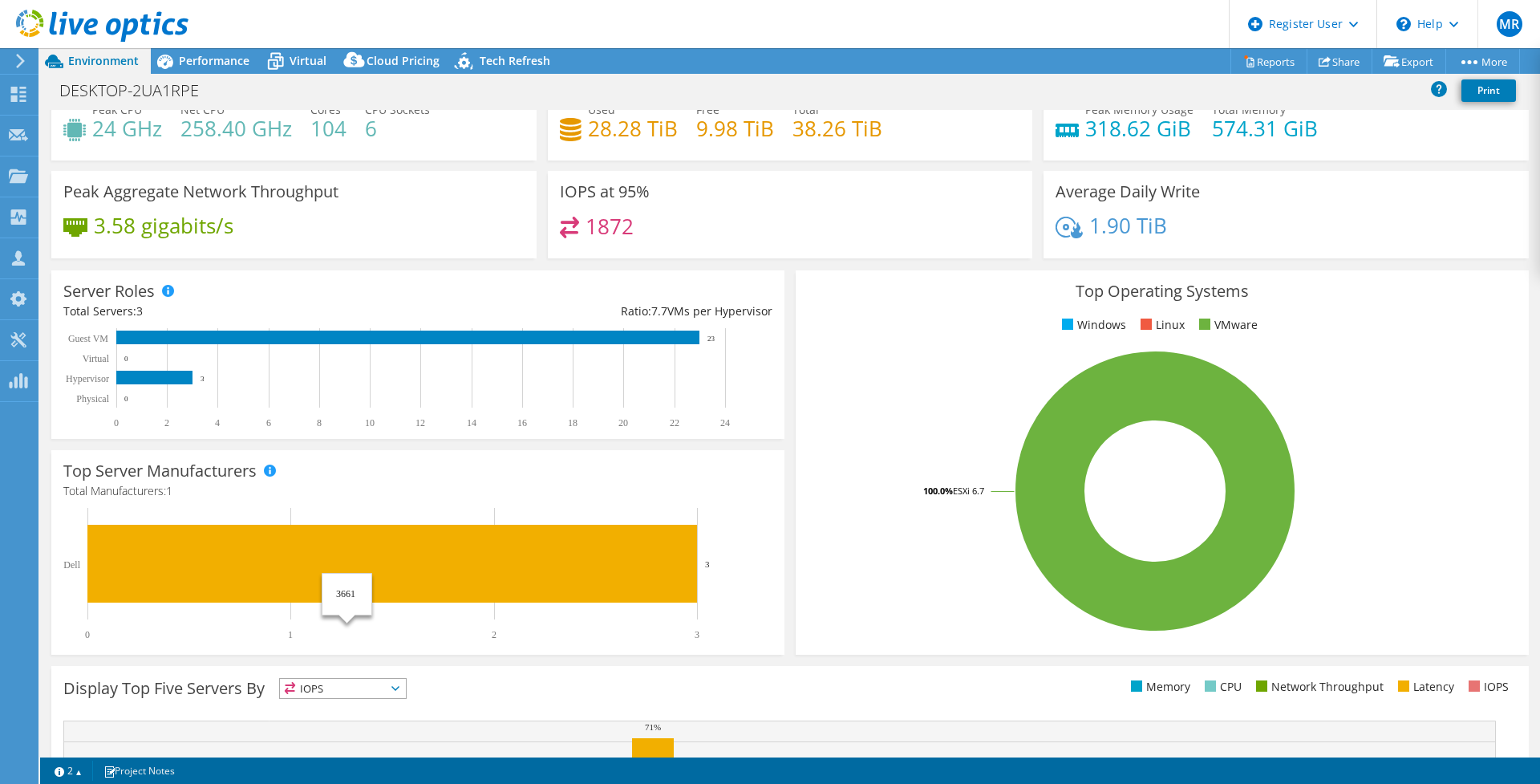
scroll to position [0, 0]
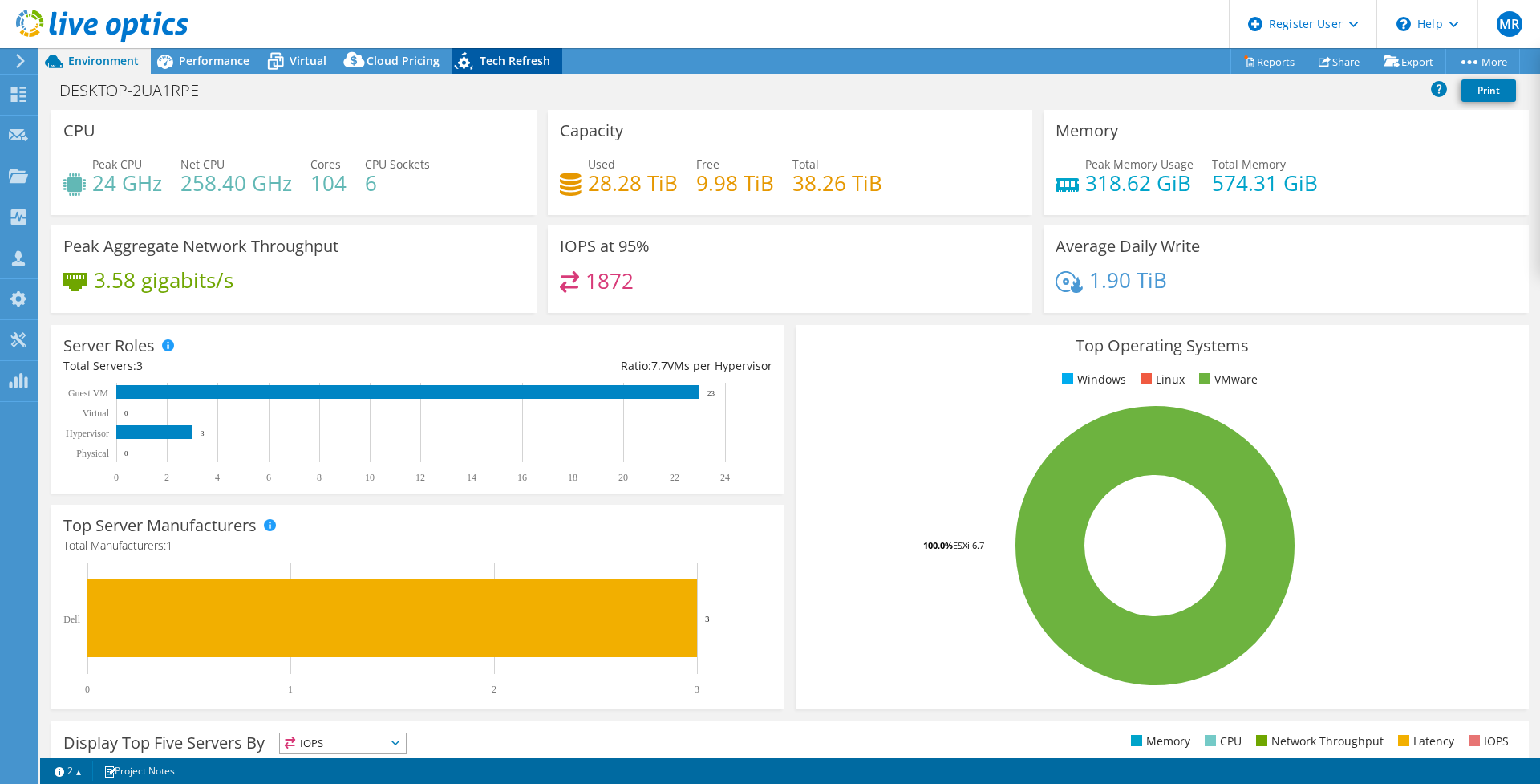
click at [500, 51] on div "Tech Refresh" at bounding box center [506, 60] width 110 height 25
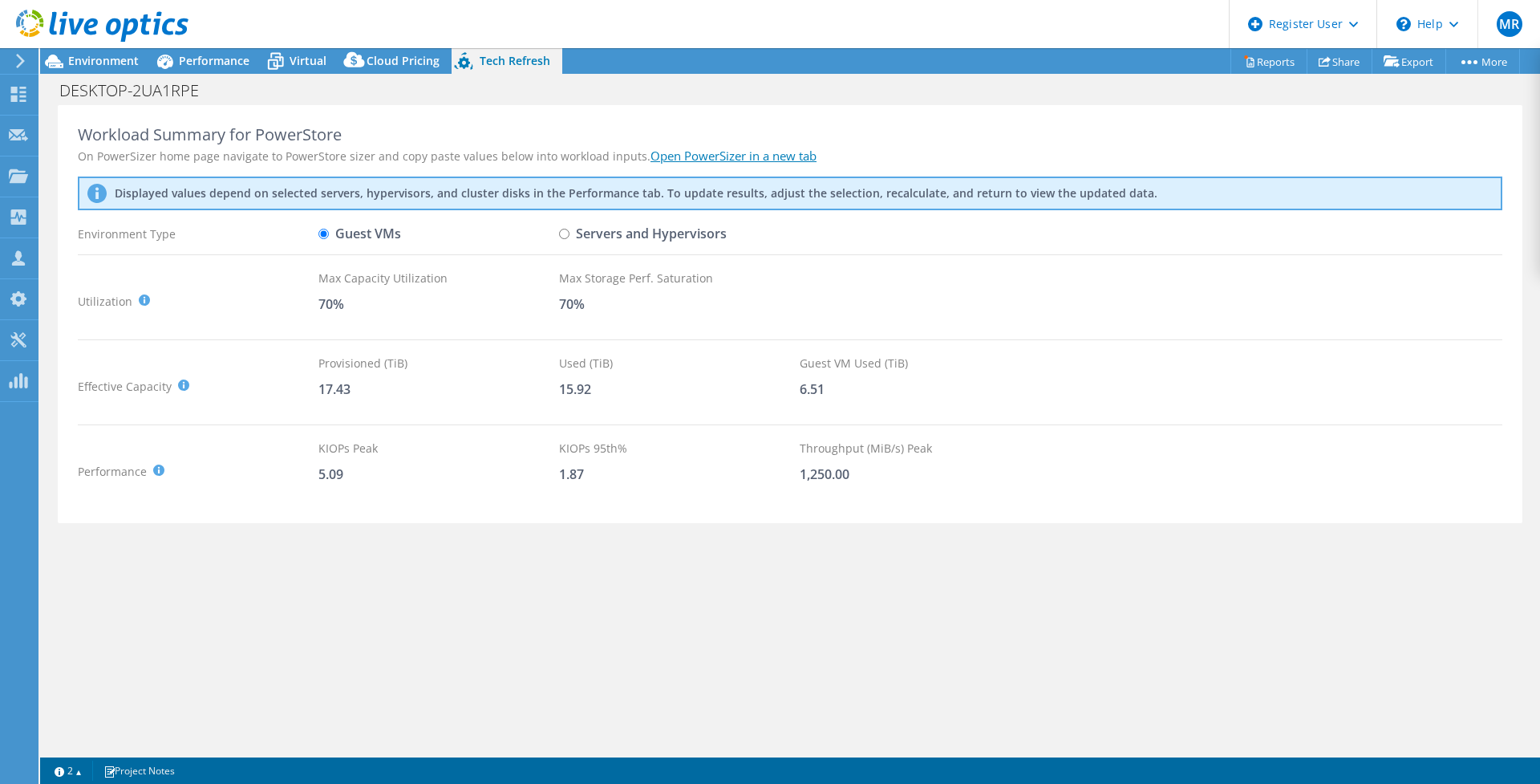
click at [562, 234] on input "Servers and Hypervisors" at bounding box center [564, 234] width 10 height 10
radio input "true"
click at [326, 232] on input "Guest VMs" at bounding box center [323, 234] width 10 height 10
radio input "true"
click at [661, 159] on link "Open PowerSizer in a new tab" at bounding box center [733, 155] width 166 height 16
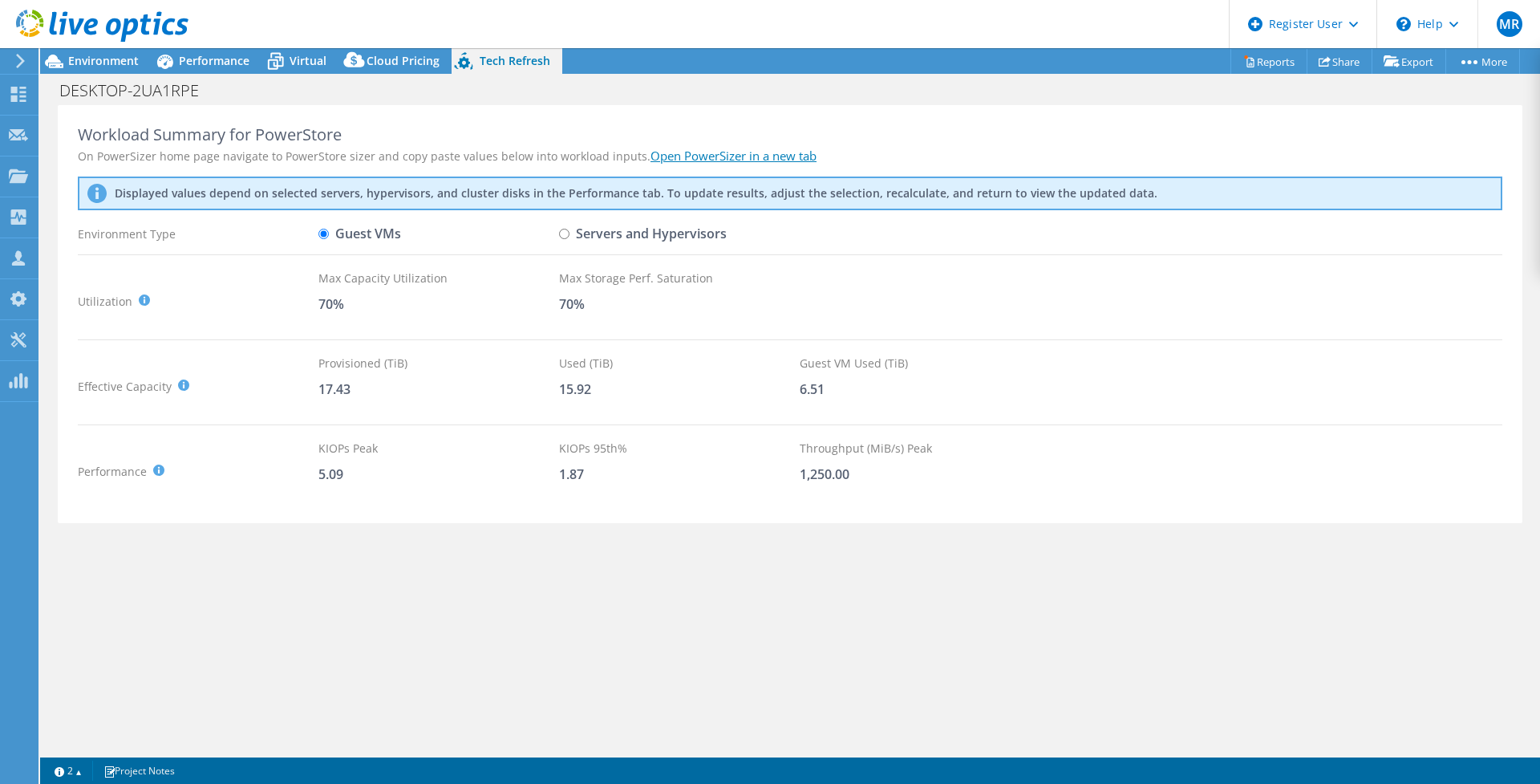
click at [787, 160] on link "Open PowerSizer in a new tab" at bounding box center [733, 155] width 166 height 16
click at [566, 235] on input "Servers and Hypervisors" at bounding box center [564, 234] width 10 height 10
radio input "true"
radio input "false"
click at [744, 153] on link "Open PowerSizer in a new tab" at bounding box center [733, 155] width 166 height 16
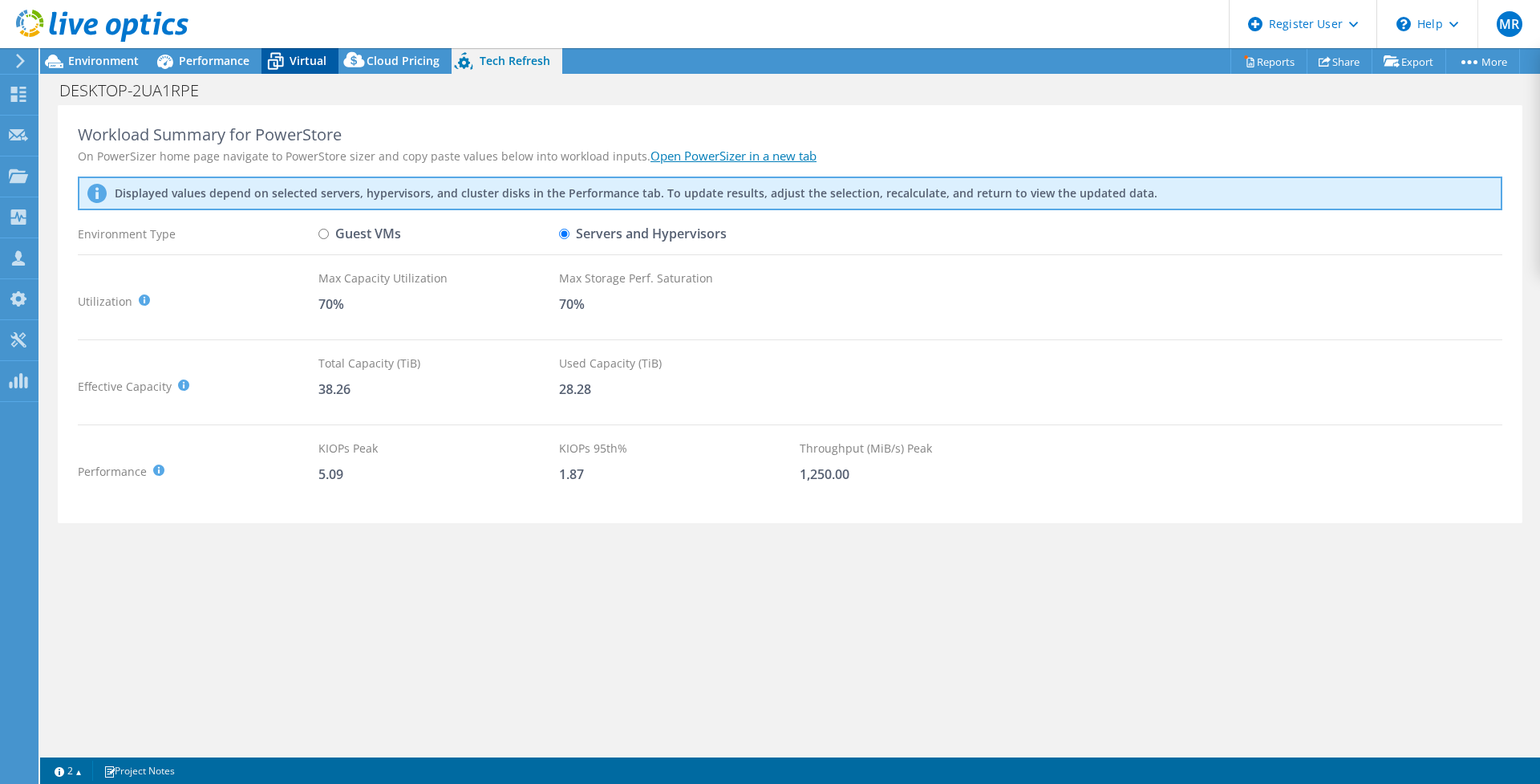
click at [266, 57] on icon at bounding box center [276, 61] width 28 height 28
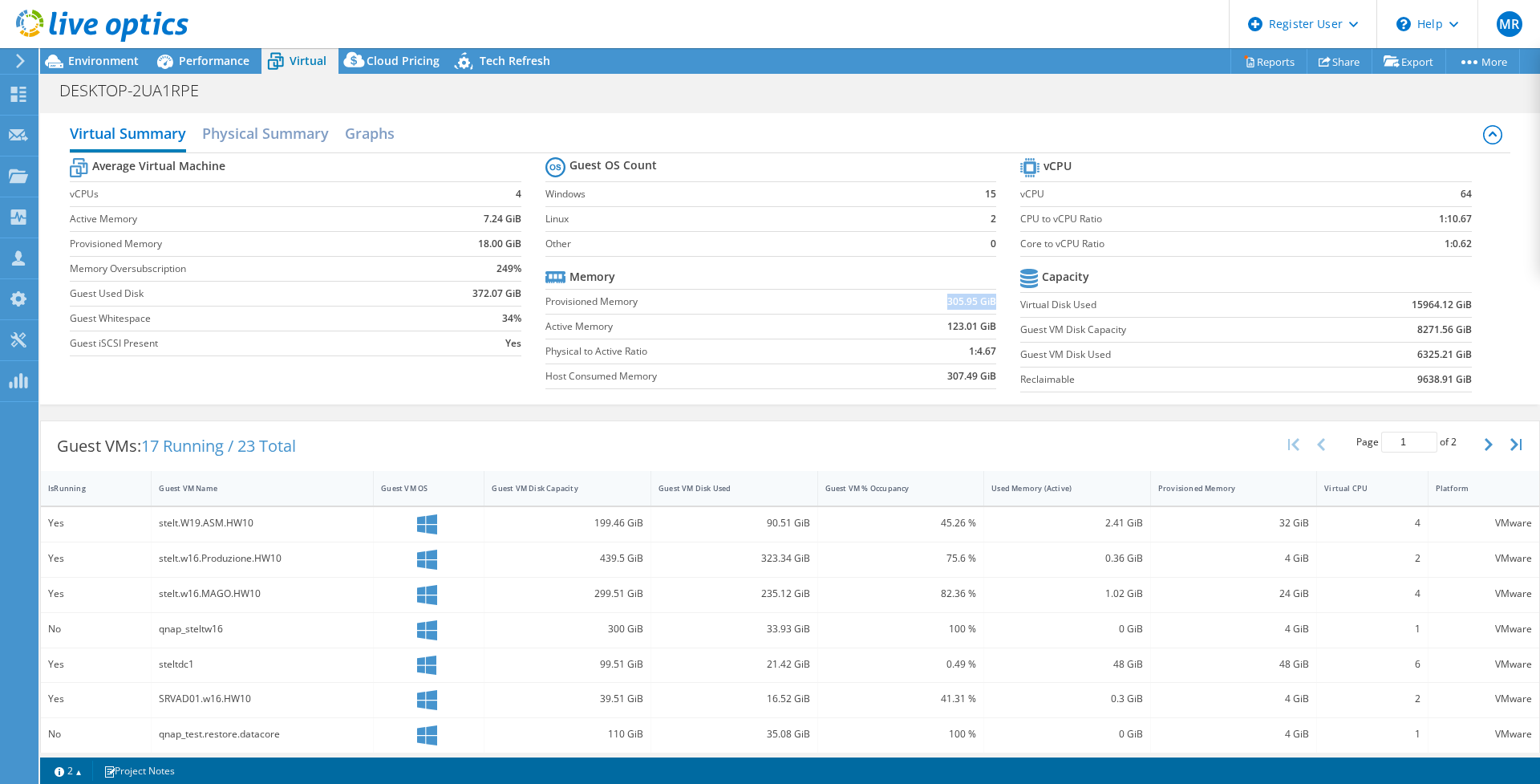
drag, startPoint x: 934, startPoint y: 304, endPoint x: 986, endPoint y: 294, distance: 53.0
click at [986, 294] on td "305.95 GiB" at bounding box center [930, 301] width 131 height 24
drag, startPoint x: 986, startPoint y: 294, endPoint x: 1220, endPoint y: 155, distance: 272.2
click at [1220, 155] on tr "vCPU" at bounding box center [1246, 168] width 451 height 28
click at [361, 138] on h2 "Graphs" at bounding box center [369, 134] width 50 height 35
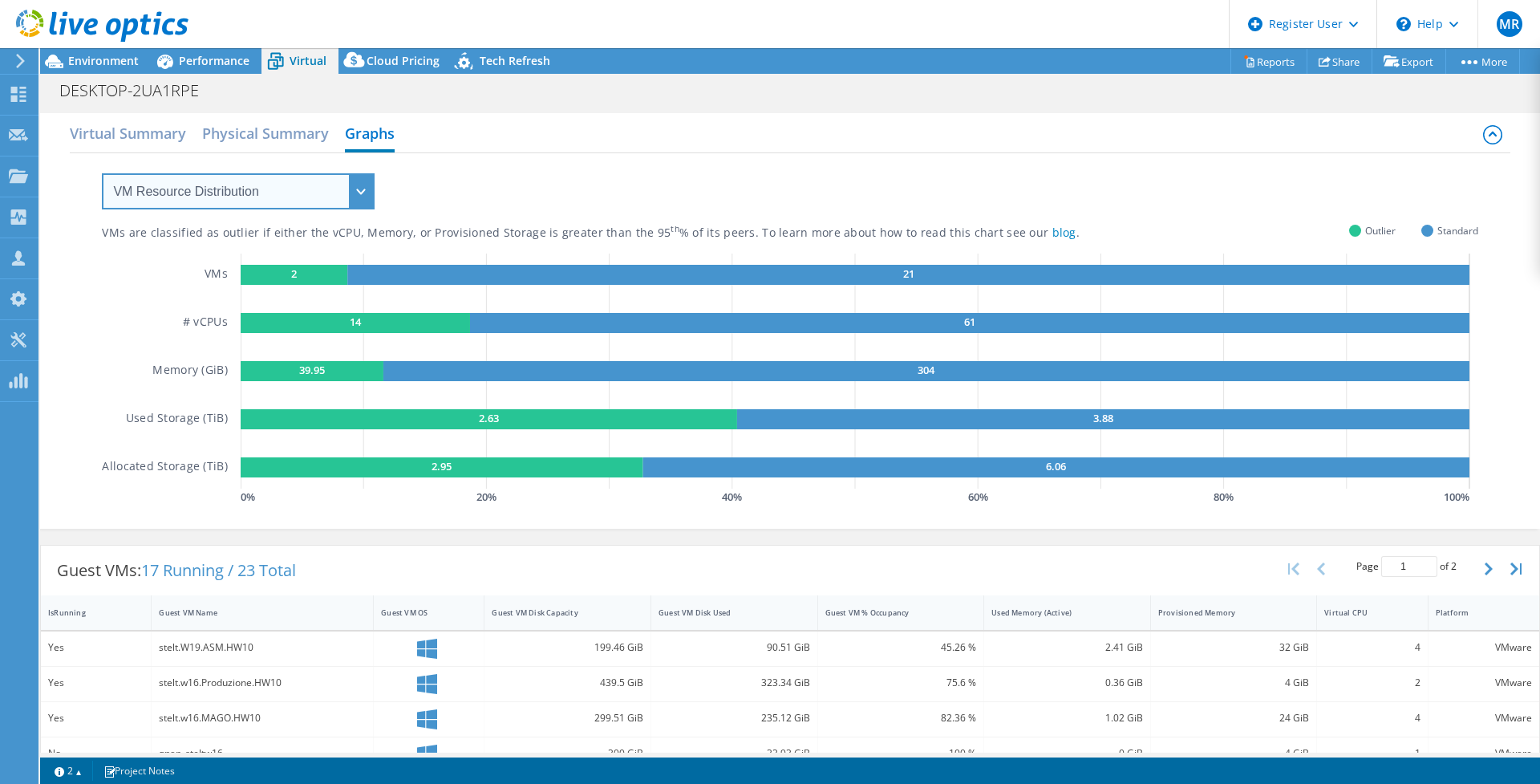
click at [308, 187] on select "VM Resource Distribution Provisioning Contrast Over Provisioning" at bounding box center [238, 191] width 272 height 36
select select "Provisioning Contrast"
click at [102, 173] on select "VM Resource Distribution Provisioning Contrast Over Provisioning" at bounding box center [238, 191] width 272 height 36
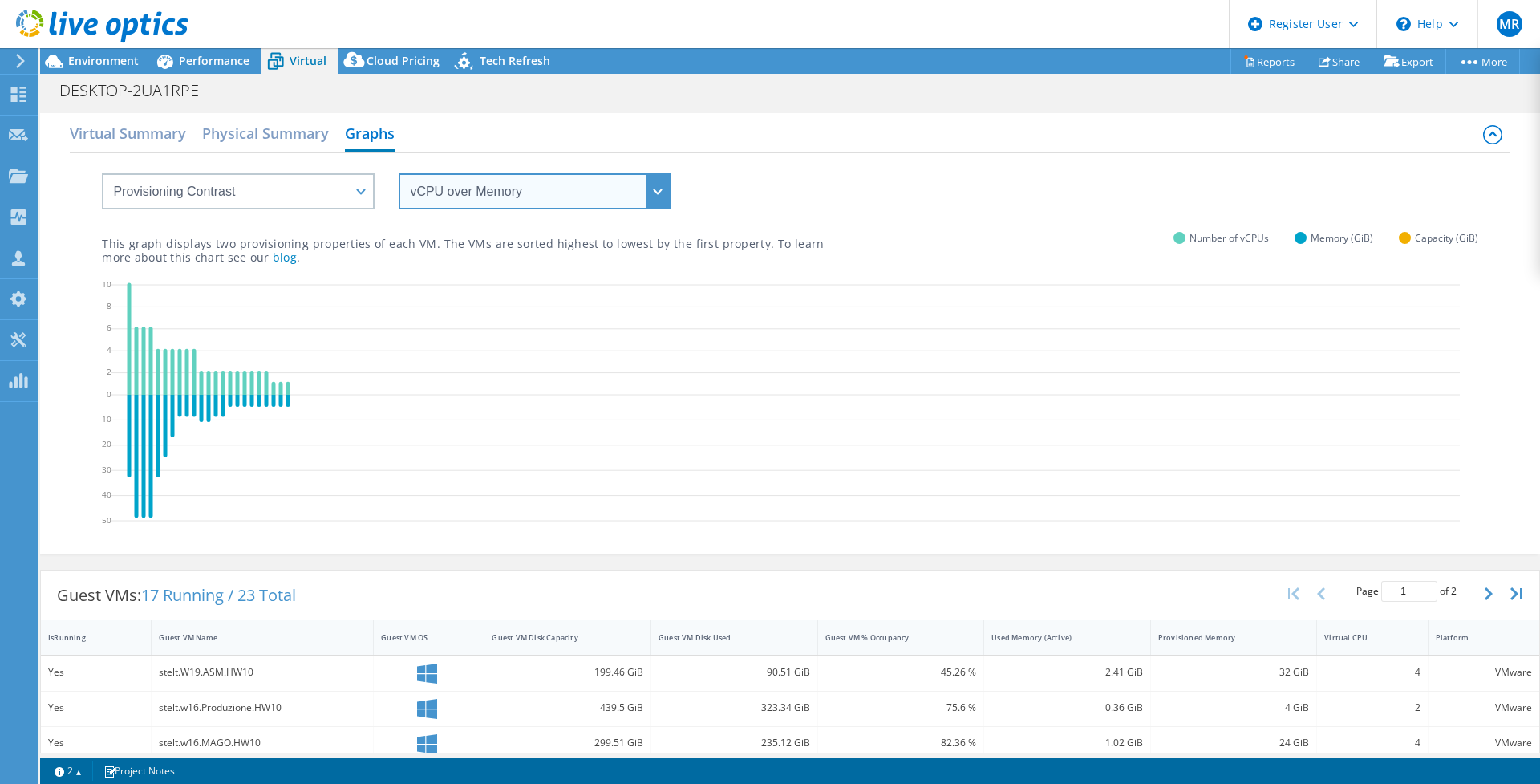
click at [447, 189] on select "vCPU over Memory vCPU over Capacity Memory over vCPU Memory over Capacity Capac…" at bounding box center [534, 191] width 272 height 36
click at [399, 173] on select "vCPU over Memory vCPU over Capacity Memory over vCPU Memory over Capacity Capac…" at bounding box center [534, 191] width 272 height 36
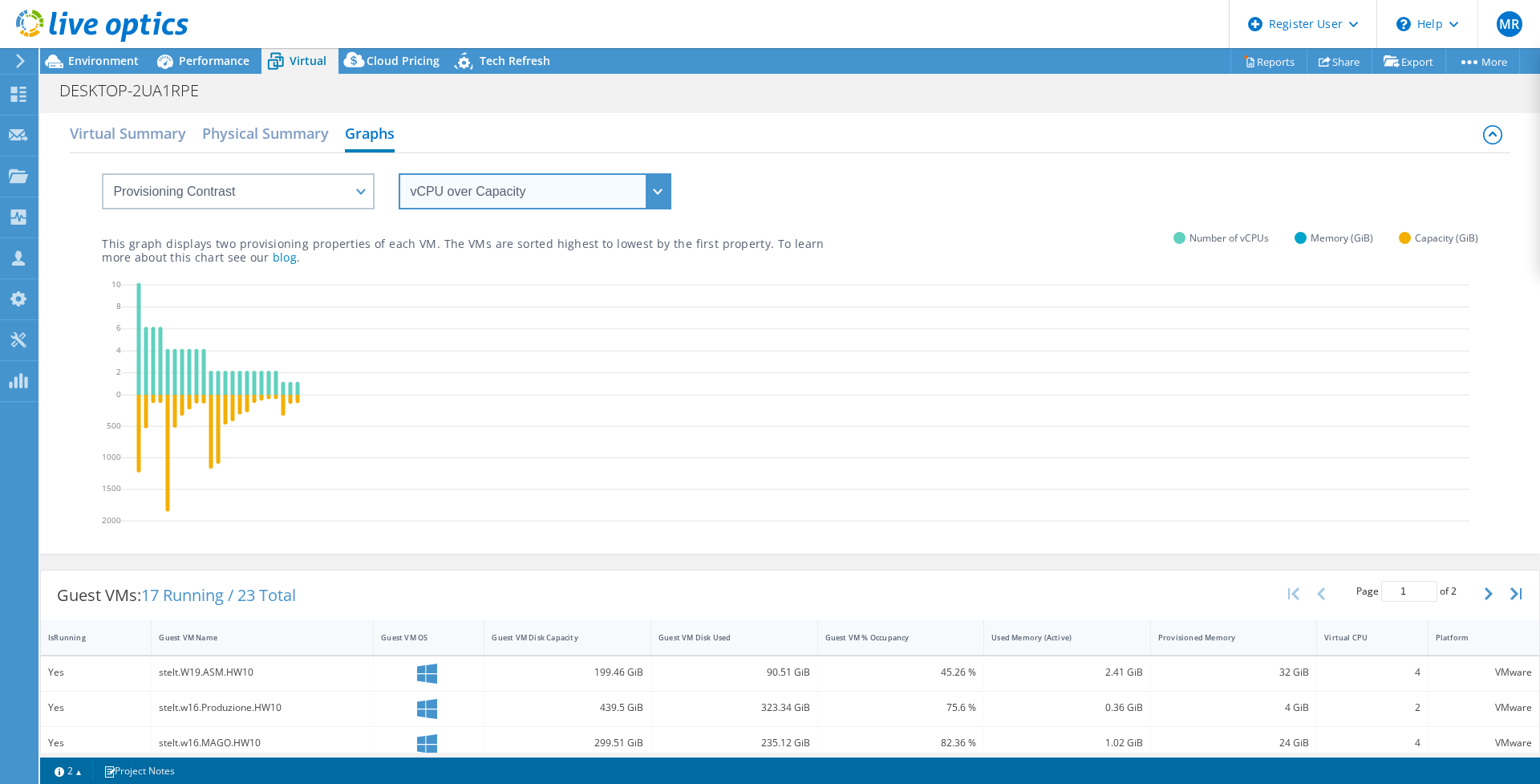
click at [481, 205] on select "vCPU over Memory vCPU over Capacity Memory over vCPU Memory over Capacity Capac…" at bounding box center [534, 191] width 272 height 36
select select "Memory over vCPU"
click at [399, 173] on select "vCPU over Memory vCPU over Capacity Memory over vCPU Memory over Capacity Capac…" at bounding box center [534, 191] width 272 height 36
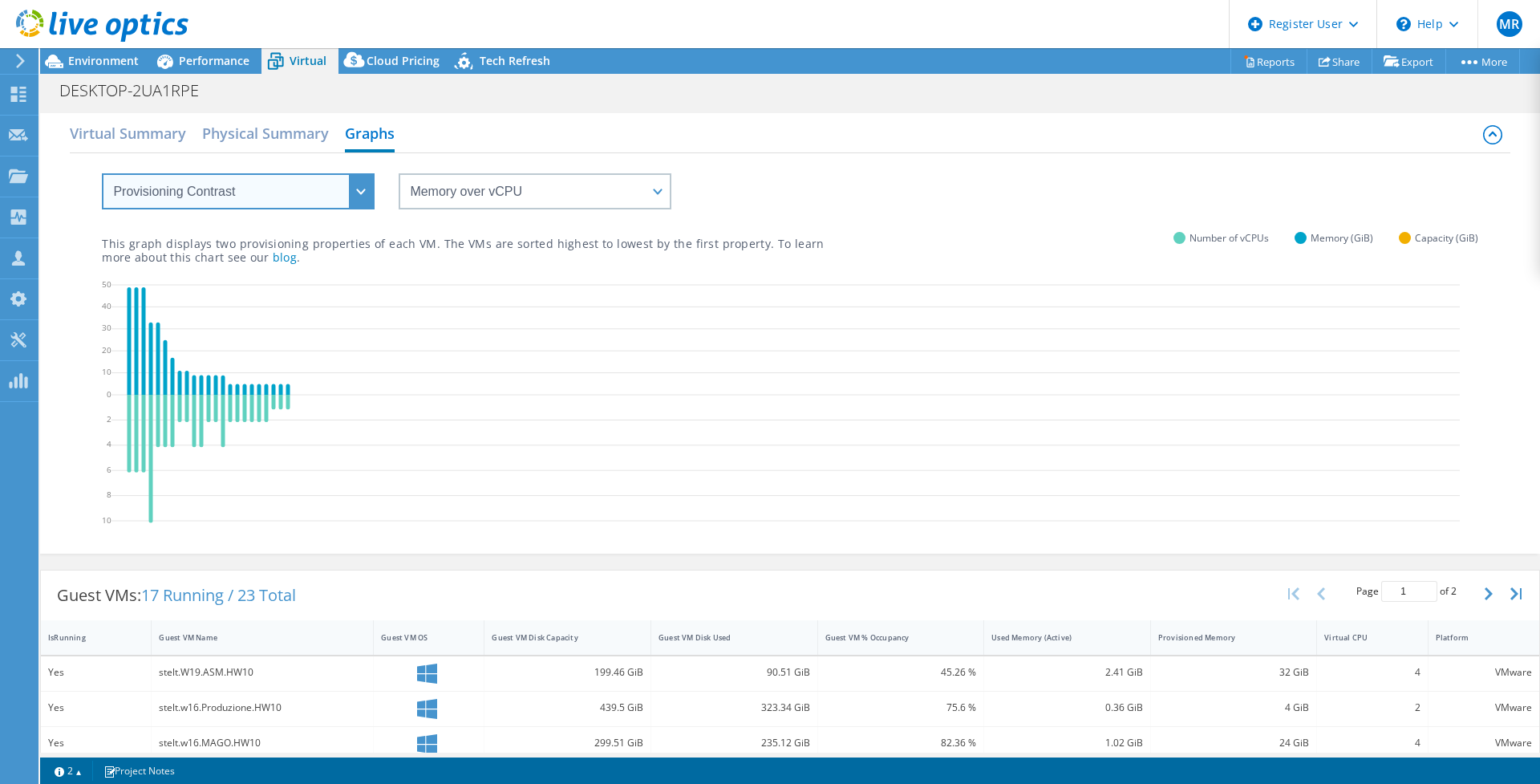
click at [284, 181] on select "VM Resource Distribution Provisioning Contrast Over Provisioning" at bounding box center [238, 191] width 272 height 36
select select "Over Provisioning"
click at [102, 173] on select "VM Resource Distribution Provisioning Contrast Over Provisioning" at bounding box center [238, 191] width 272 height 36
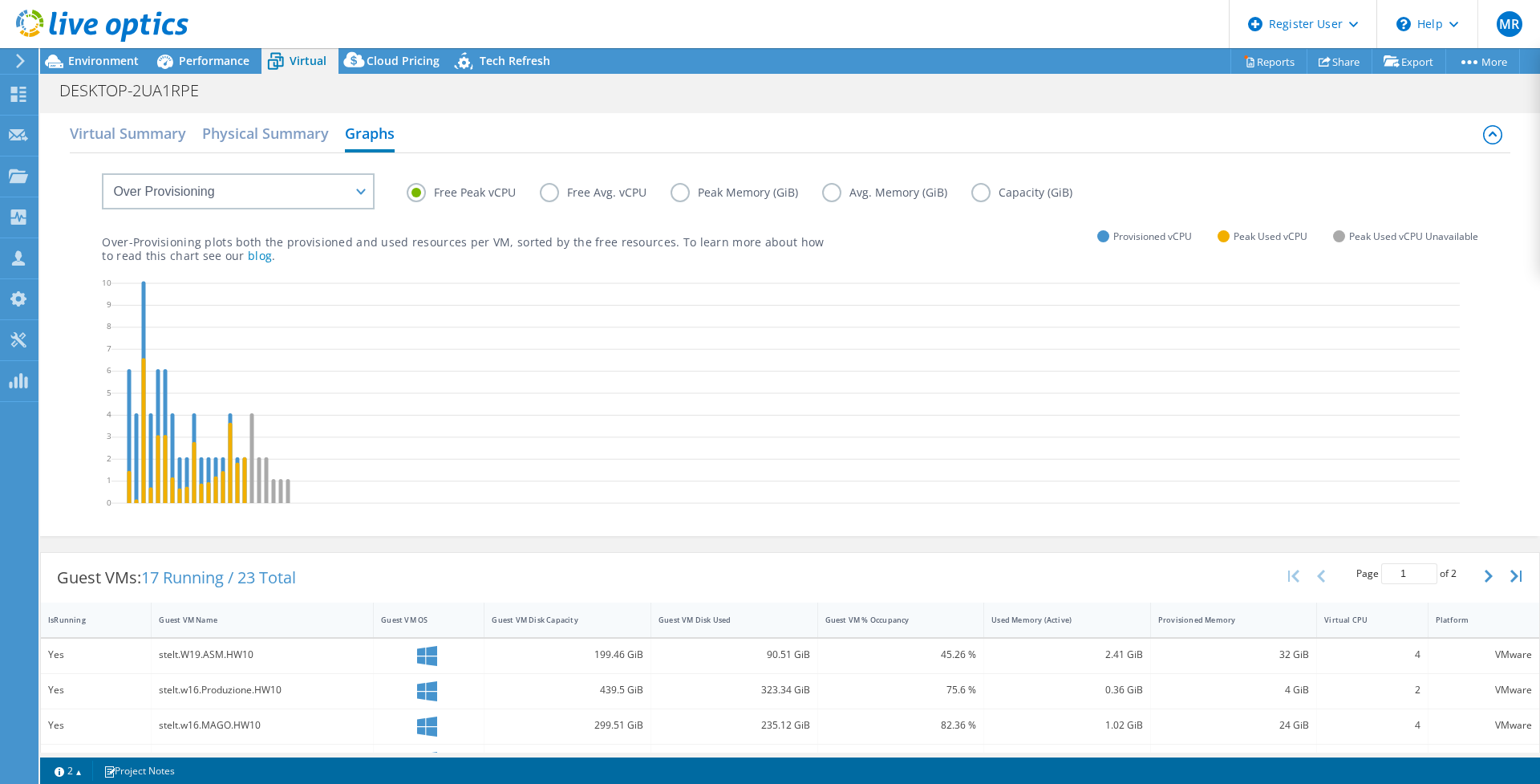
click at [558, 188] on label "Free Avg. vCPU" at bounding box center [605, 192] width 131 height 19
click at [0, 0] on input "Free Avg. vCPU" at bounding box center [0, 0] width 0 height 0
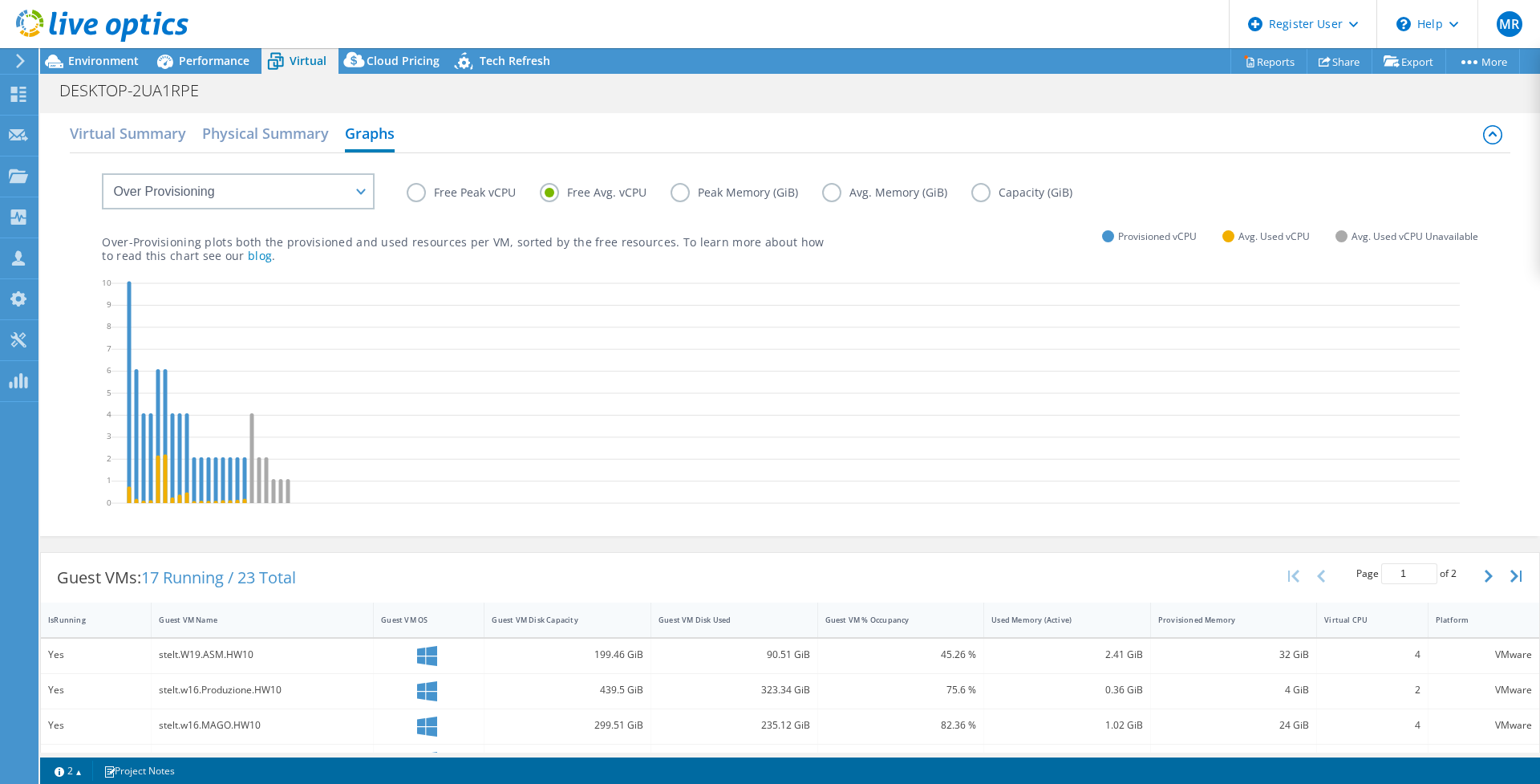
click at [694, 191] on label "Peak Memory (GiB)" at bounding box center [746, 192] width 152 height 19
click at [0, 0] on input "Peak Memory (GiB)" at bounding box center [0, 0] width 0 height 0
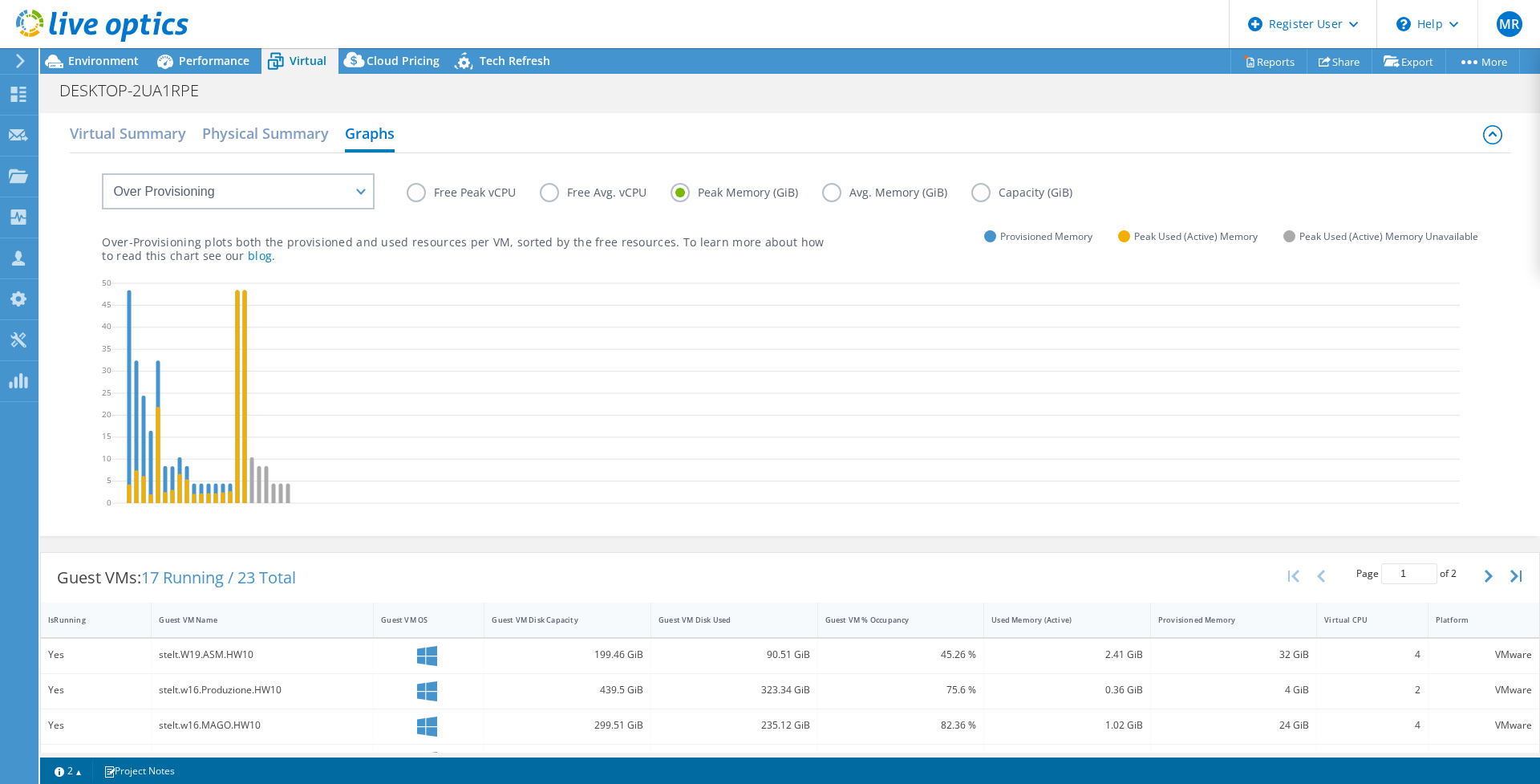
click at [887, 192] on label "Avg. Memory (GiB)" at bounding box center [897, 192] width 149 height 19
click at [0, 0] on input "Avg. Memory (GiB)" at bounding box center [0, 0] width 0 height 0
click at [547, 201] on label "Free Avg. vCPU" at bounding box center [605, 192] width 131 height 19
click at [0, 0] on input "Free Avg. vCPU" at bounding box center [0, 0] width 0 height 0
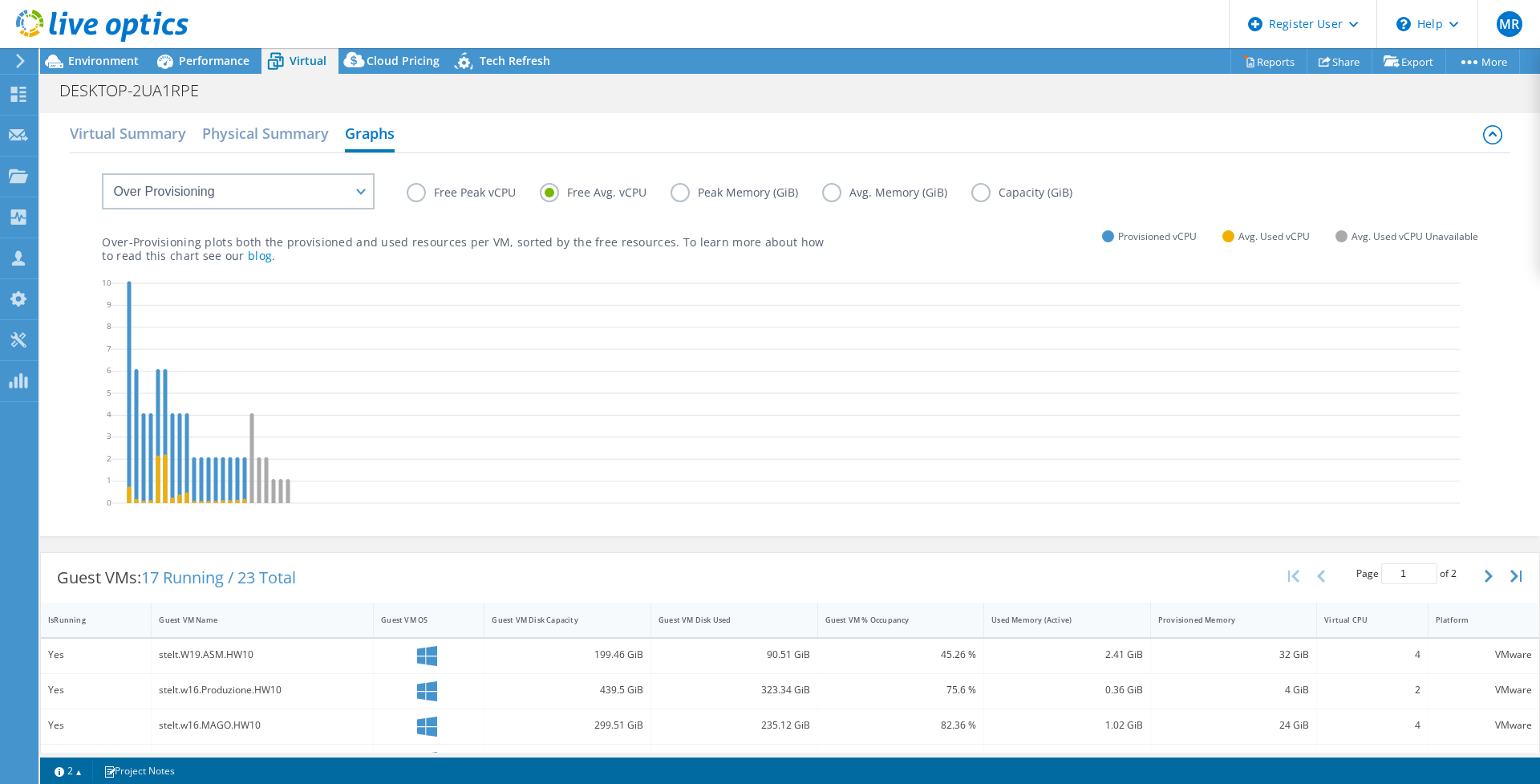
click at [470, 199] on label "Free Peak vCPU" at bounding box center [473, 192] width 133 height 19
click at [0, 0] on input "Free Peak vCPU" at bounding box center [0, 0] width 0 height 0
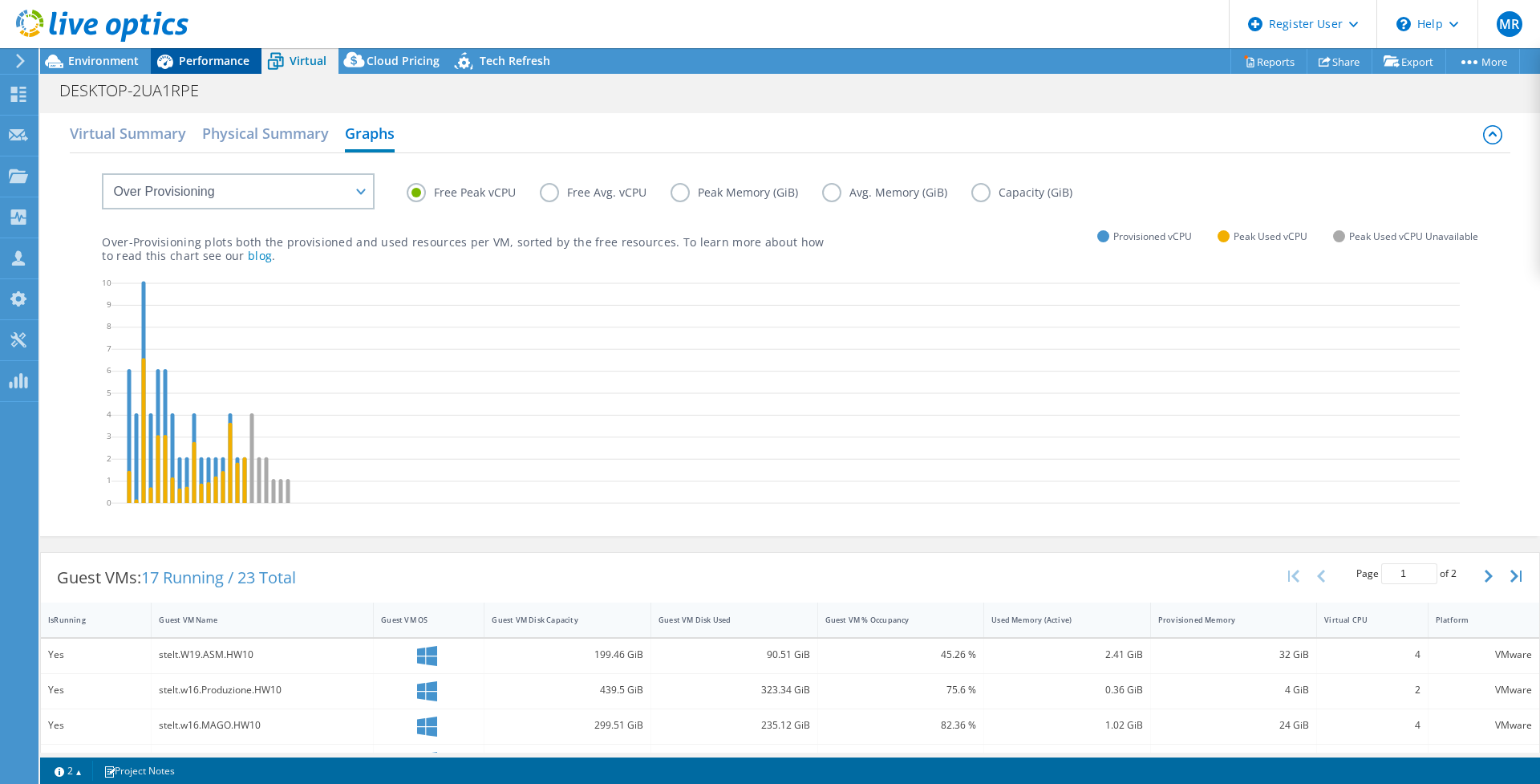
click at [204, 57] on span "Performance" at bounding box center [214, 60] width 71 height 15
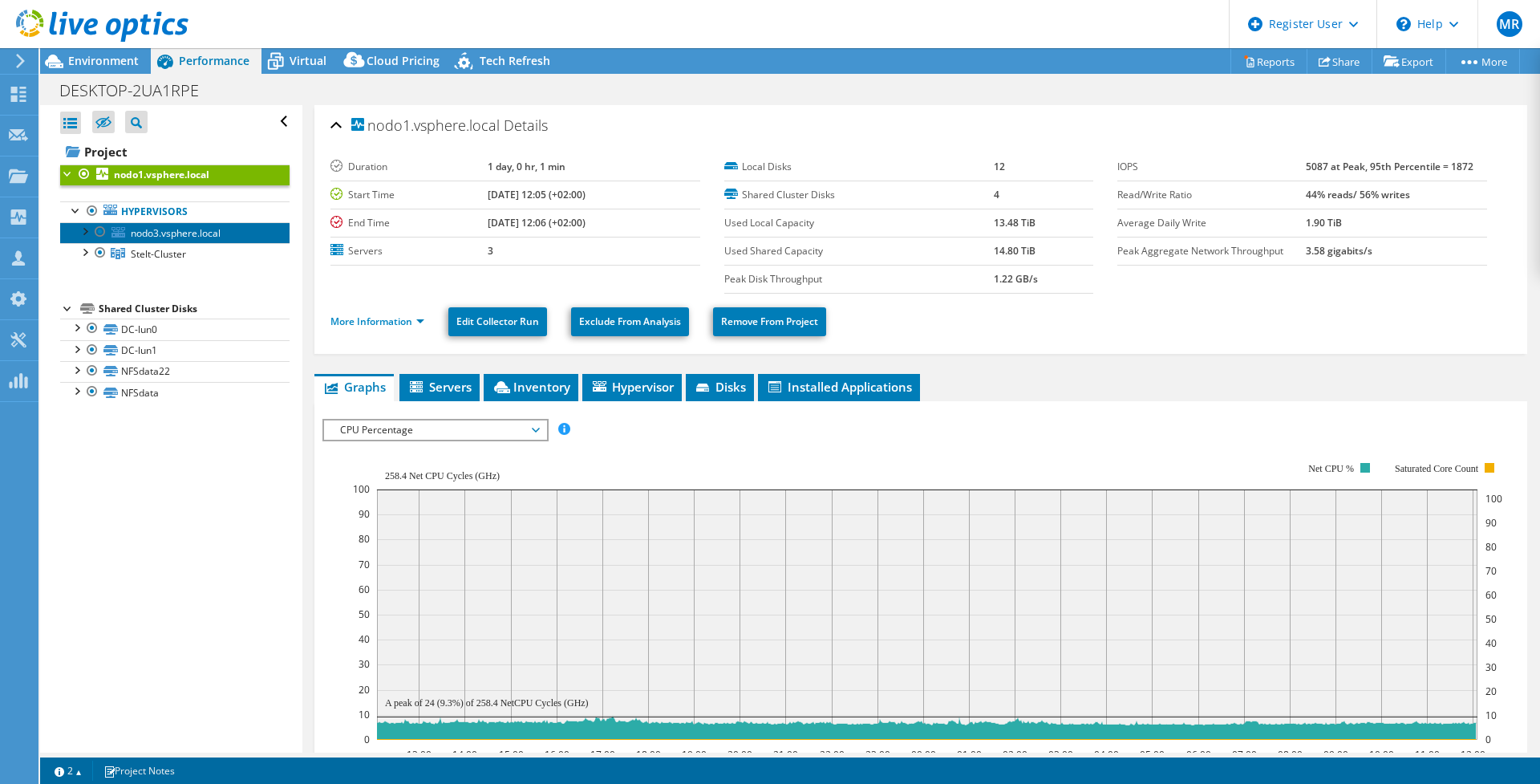
click at [159, 240] on link "nodo3.vsphere.local" at bounding box center [174, 233] width 229 height 21
